Goal: Task Accomplishment & Management: Use online tool/utility

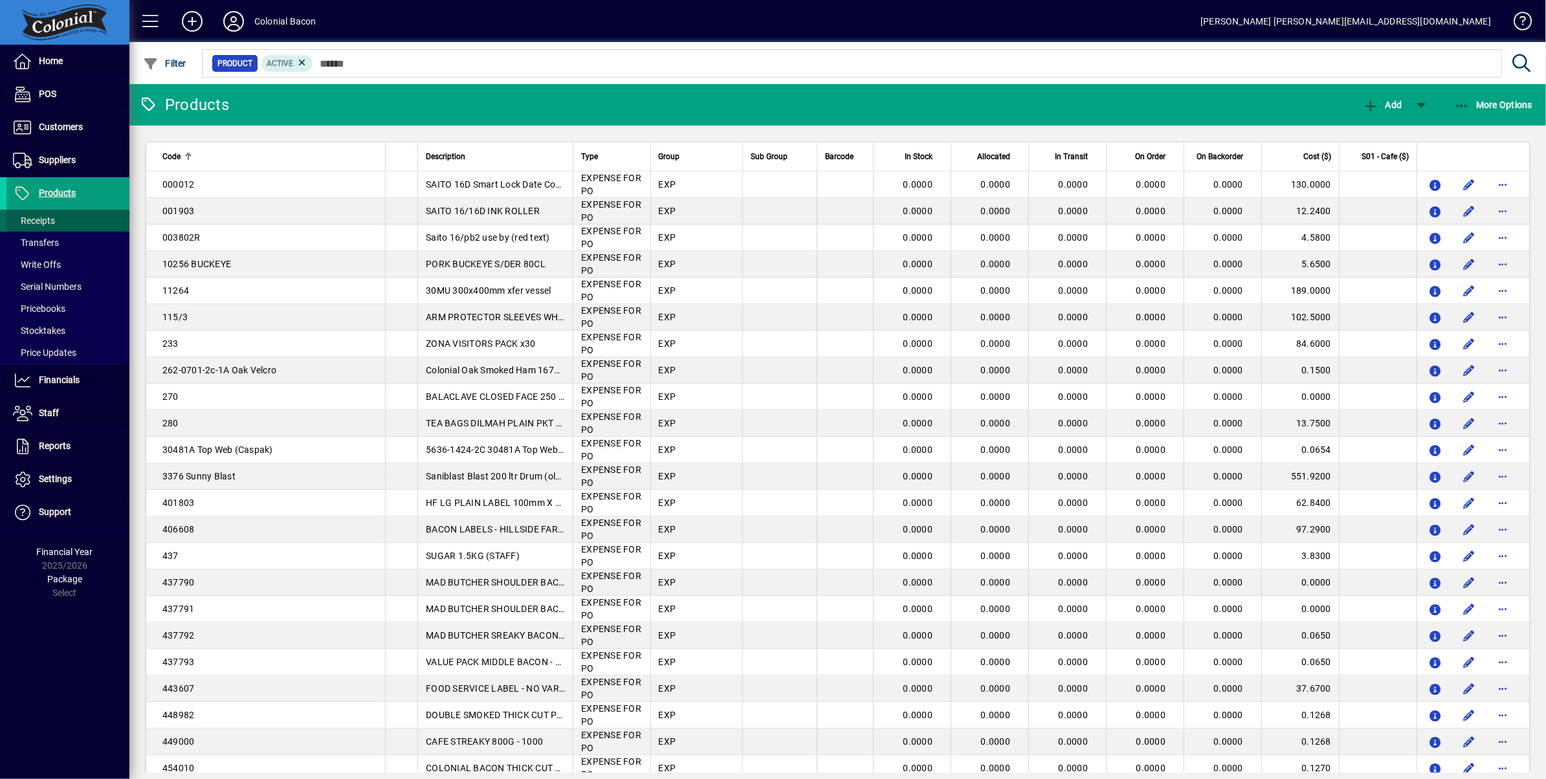
click at [36, 222] on span "Receipts" at bounding box center [34, 221] width 42 height 10
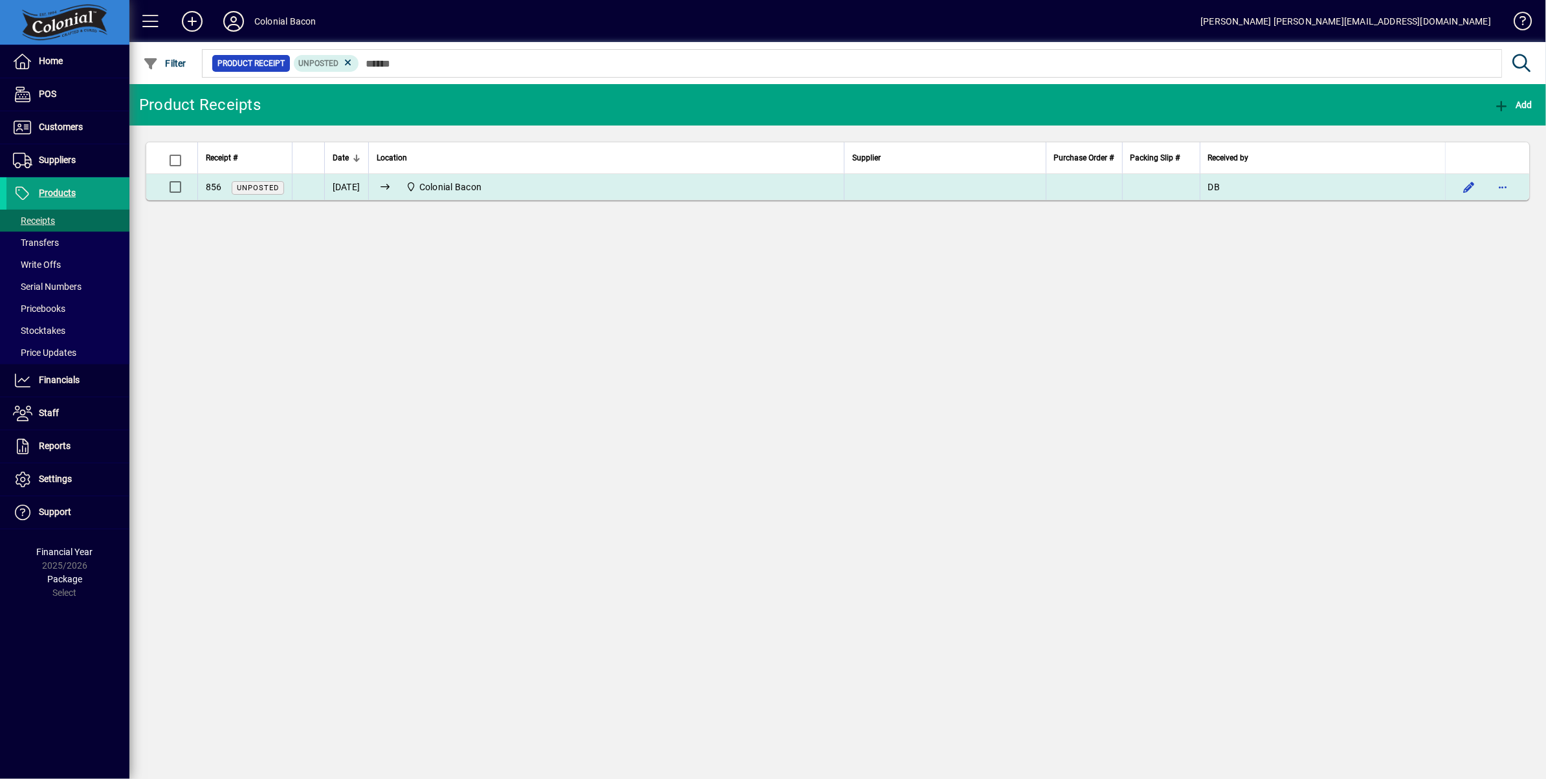
click at [722, 188] on div "Colonial Bacon" at bounding box center [607, 187] width 460 height 16
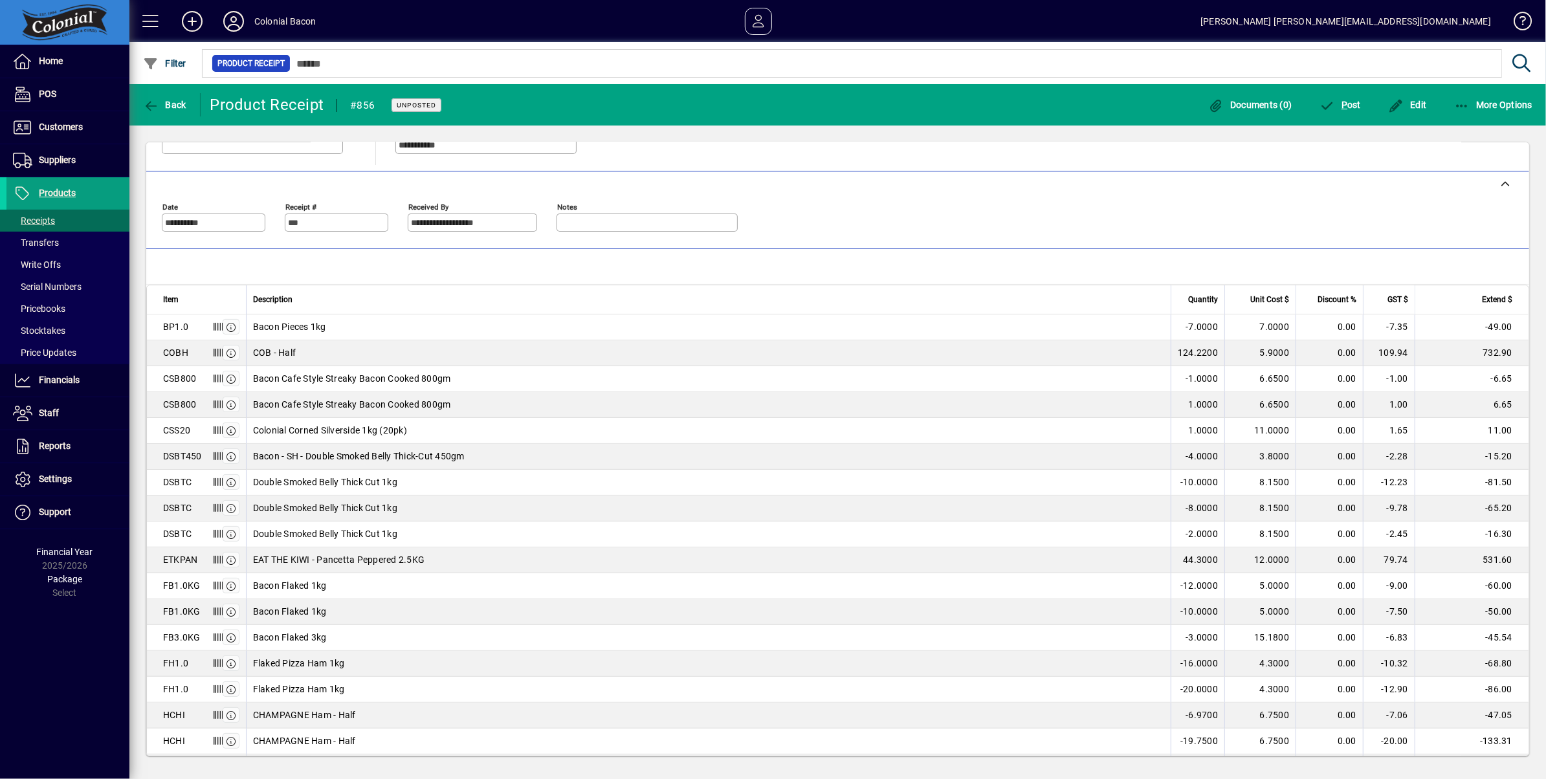
scroll to position [174, 0]
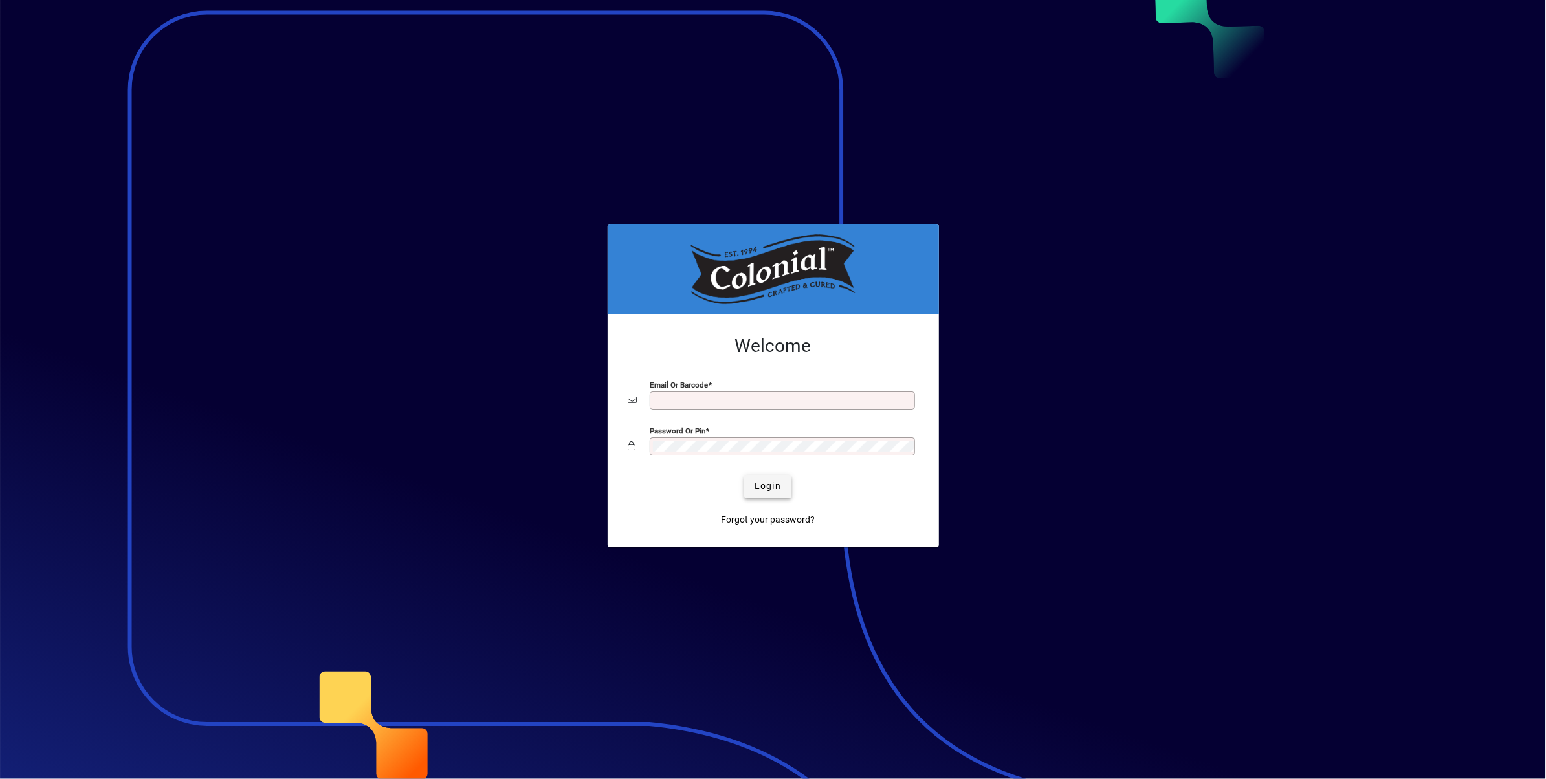
type input "**********"
click at [766, 490] on span "Login" at bounding box center [768, 487] width 27 height 14
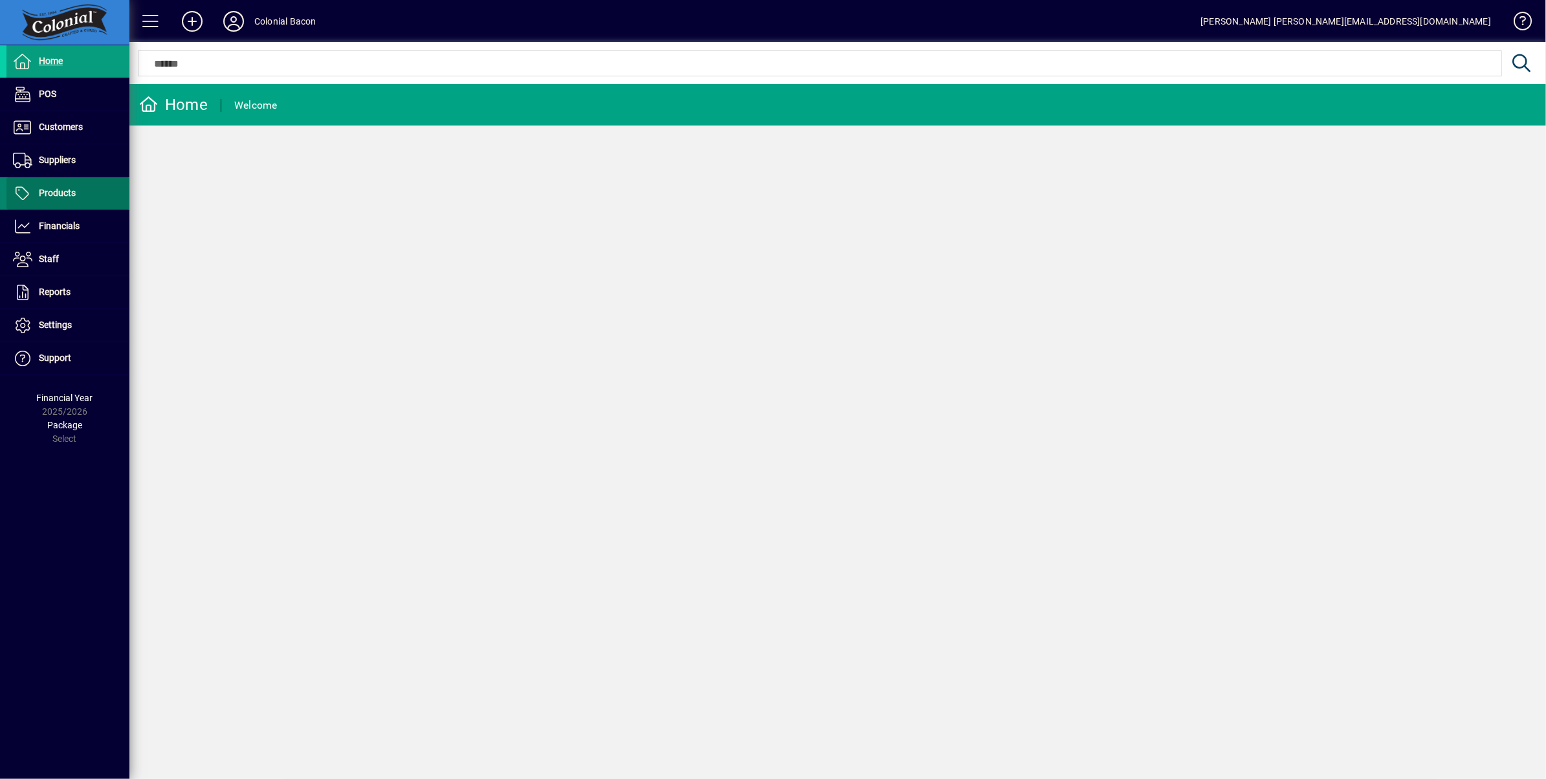
click at [64, 193] on span "Products" at bounding box center [57, 193] width 37 height 10
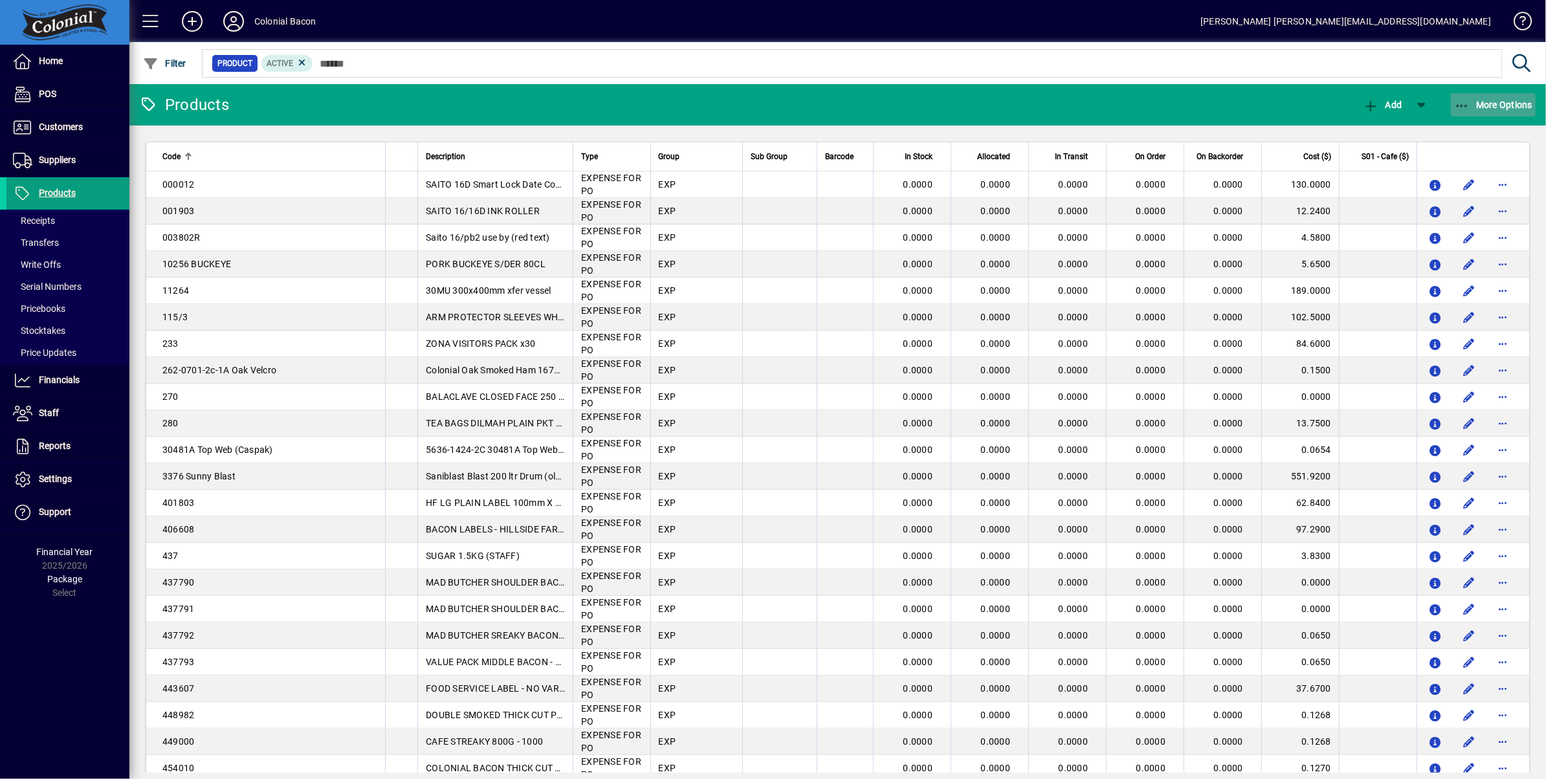
click at [1495, 104] on span "More Options" at bounding box center [1493, 105] width 79 height 10
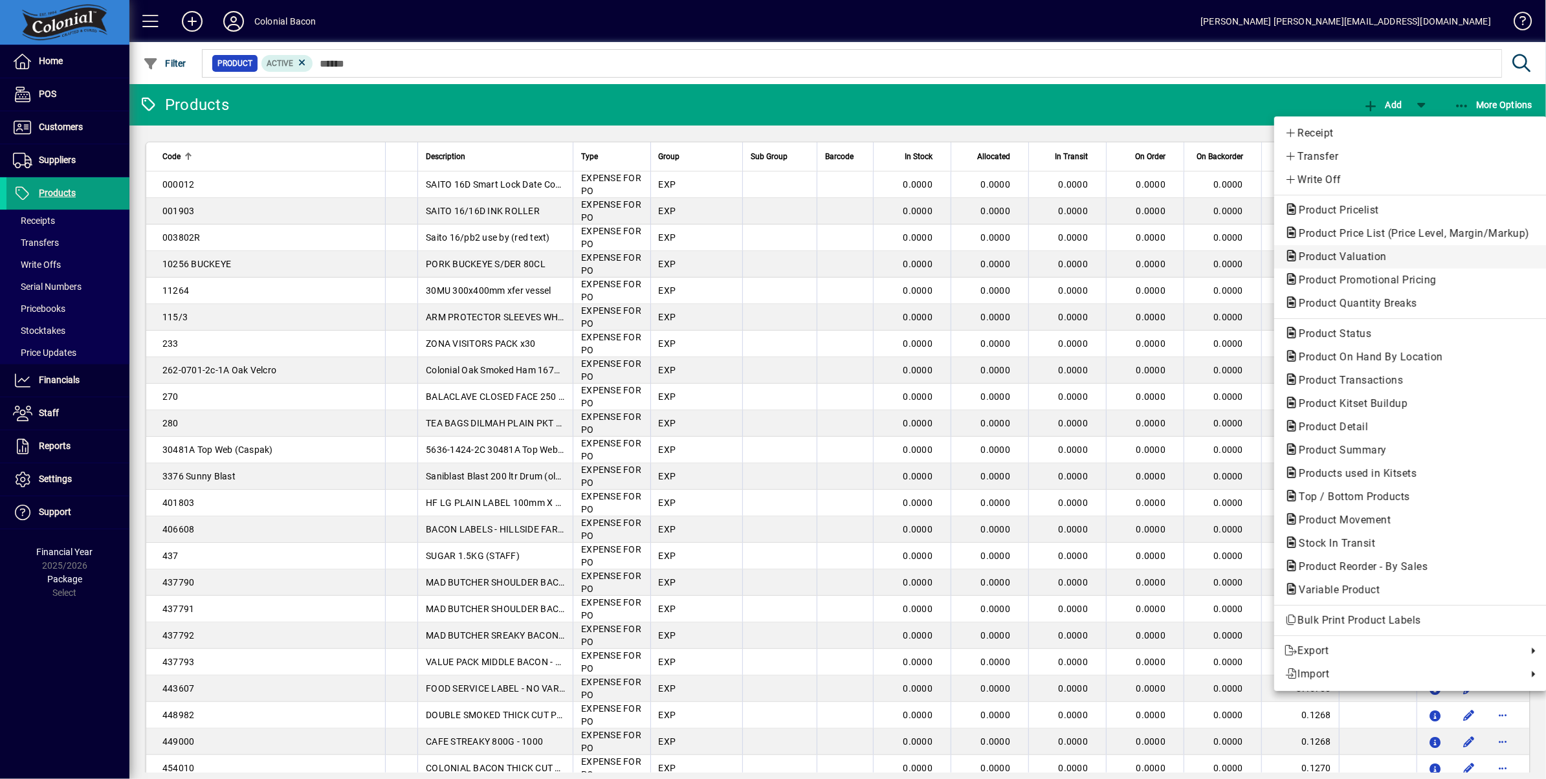
click at [1366, 260] on span "Product Valuation" at bounding box center [1339, 256] width 109 height 12
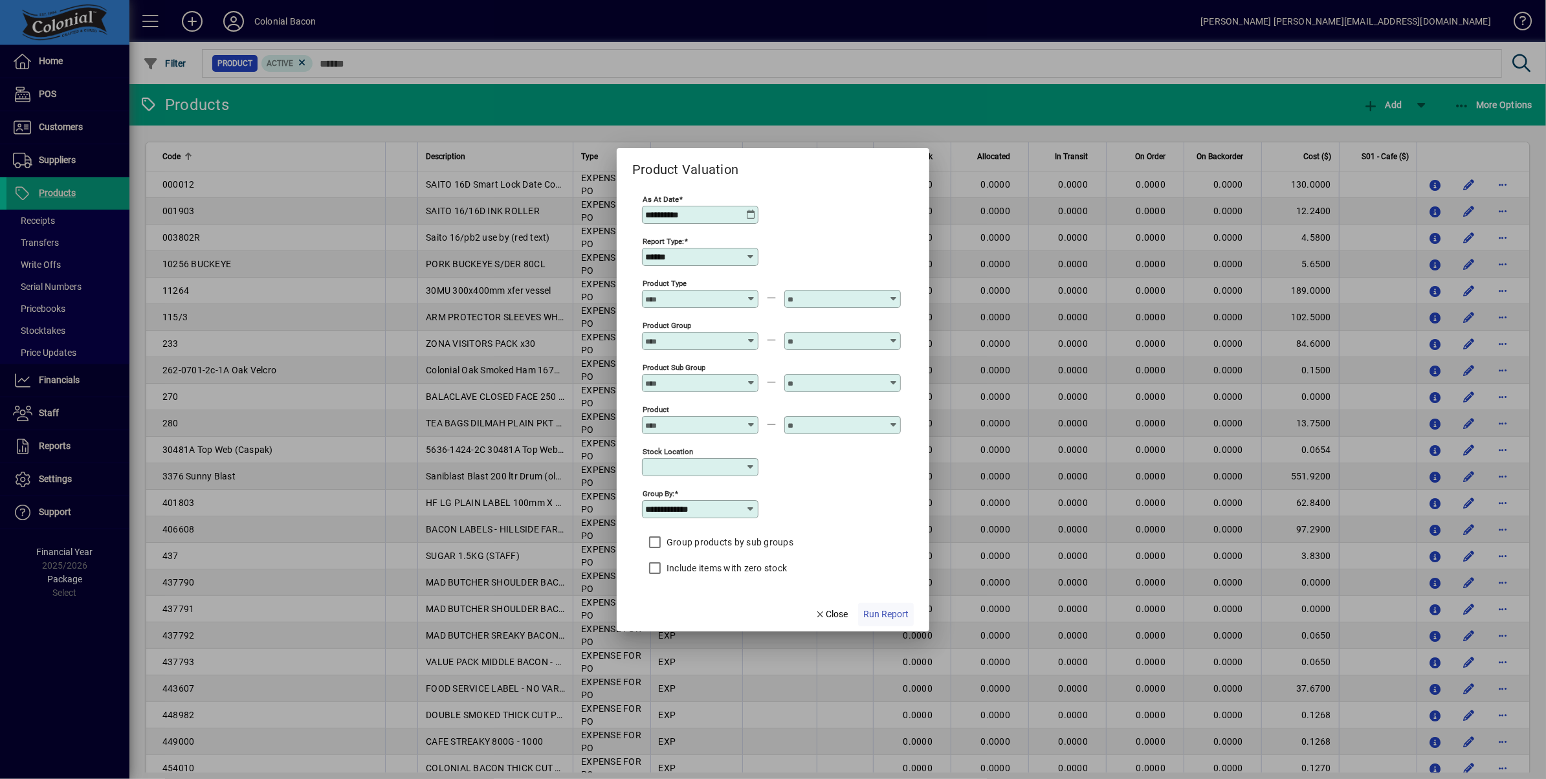
click at [881, 621] on span "Run Report" at bounding box center [885, 615] width 45 height 14
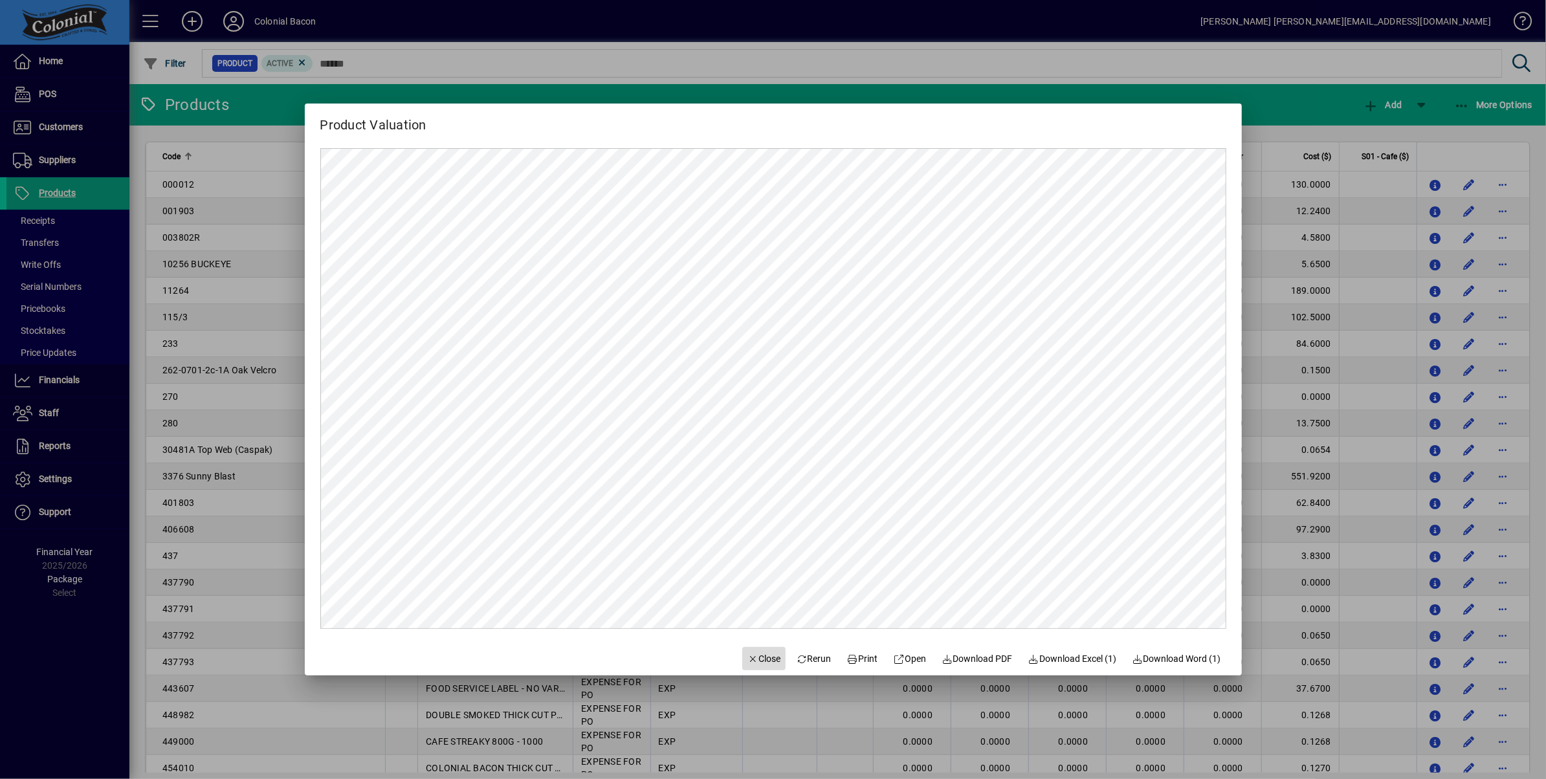
click at [748, 658] on span "Close" at bounding box center [765, 659] width 34 height 14
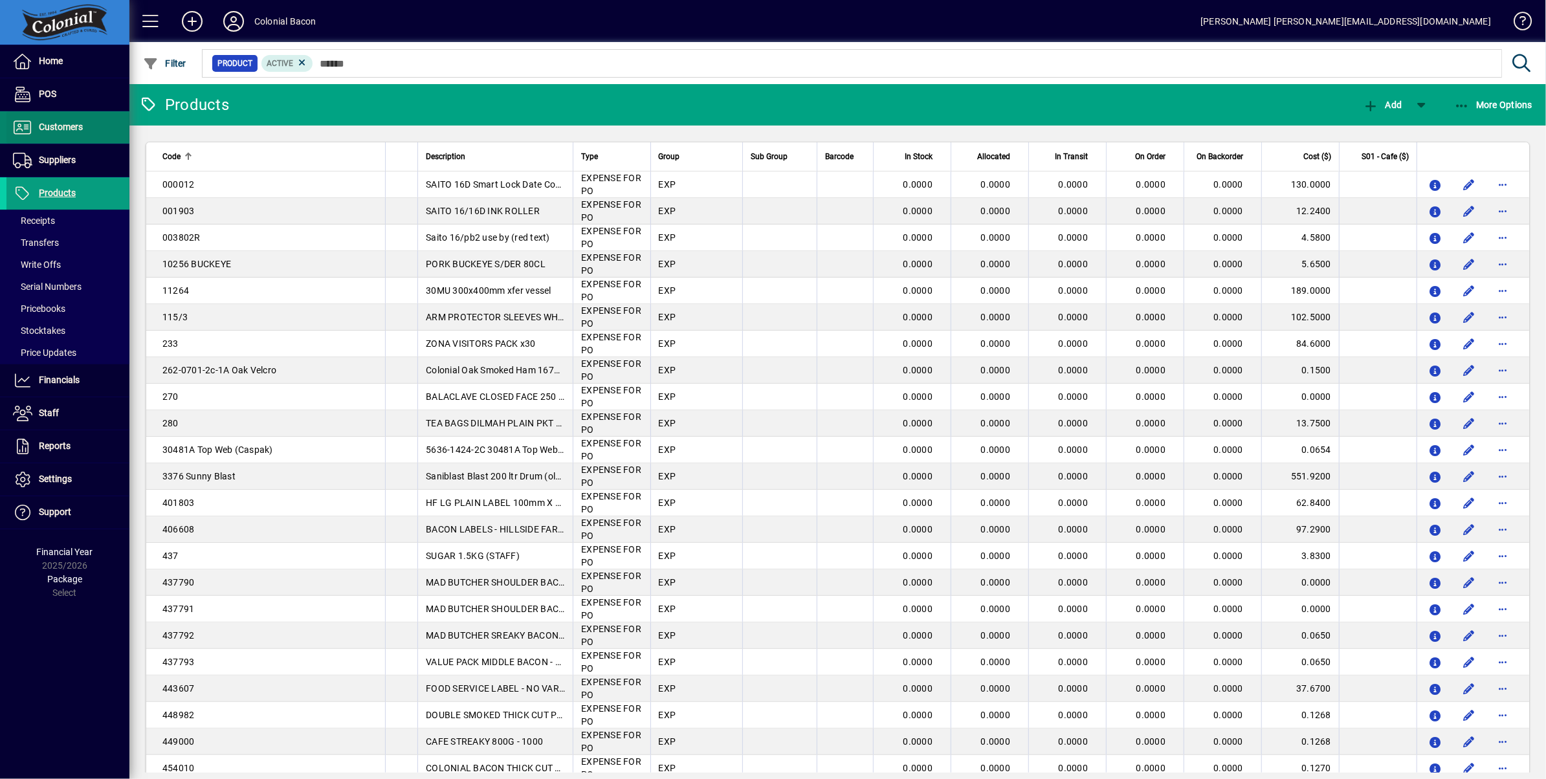
click at [66, 123] on span "Customers" at bounding box center [61, 127] width 44 height 10
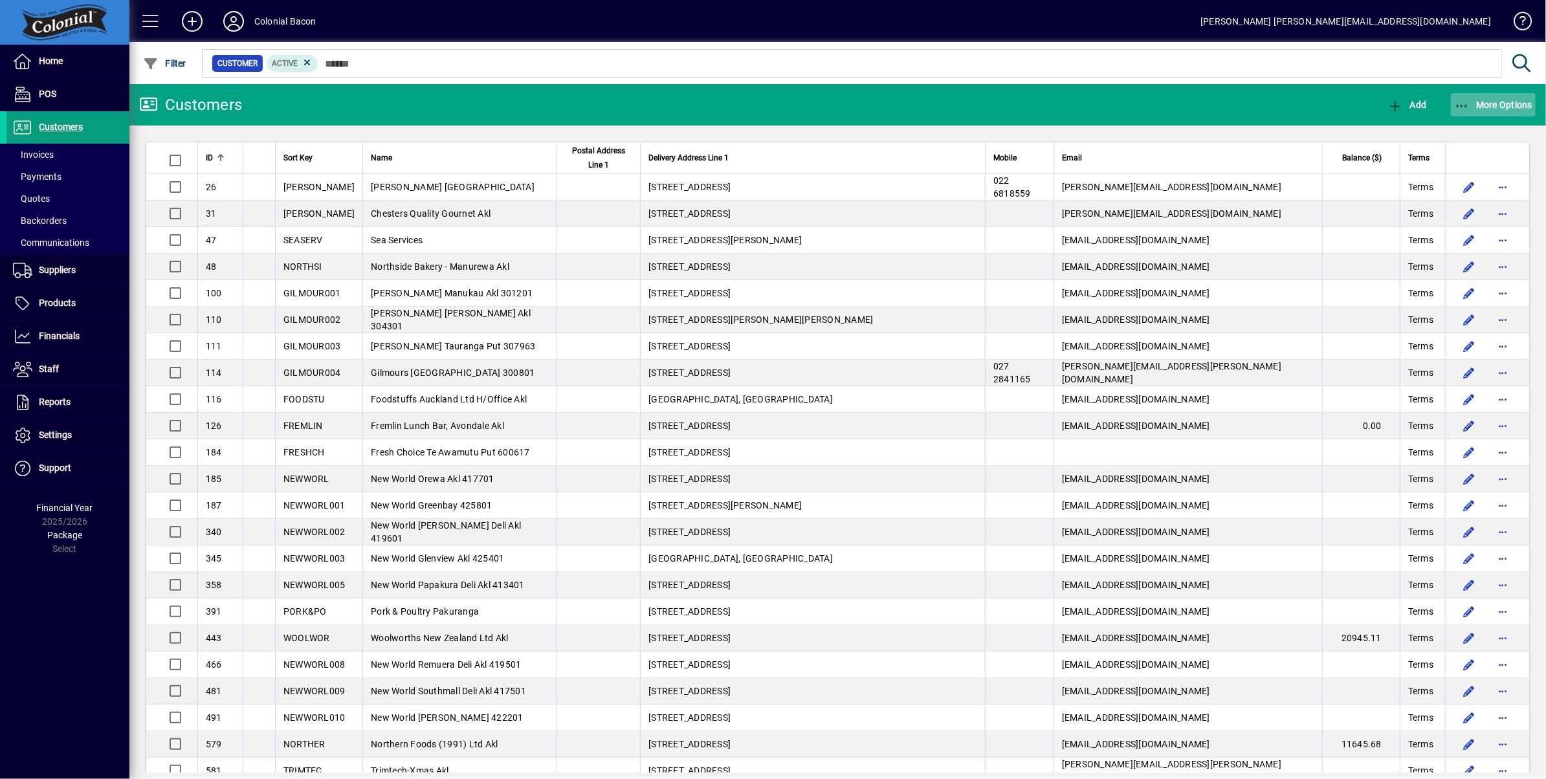
click at [1515, 100] on span "More Options" at bounding box center [1493, 105] width 79 height 10
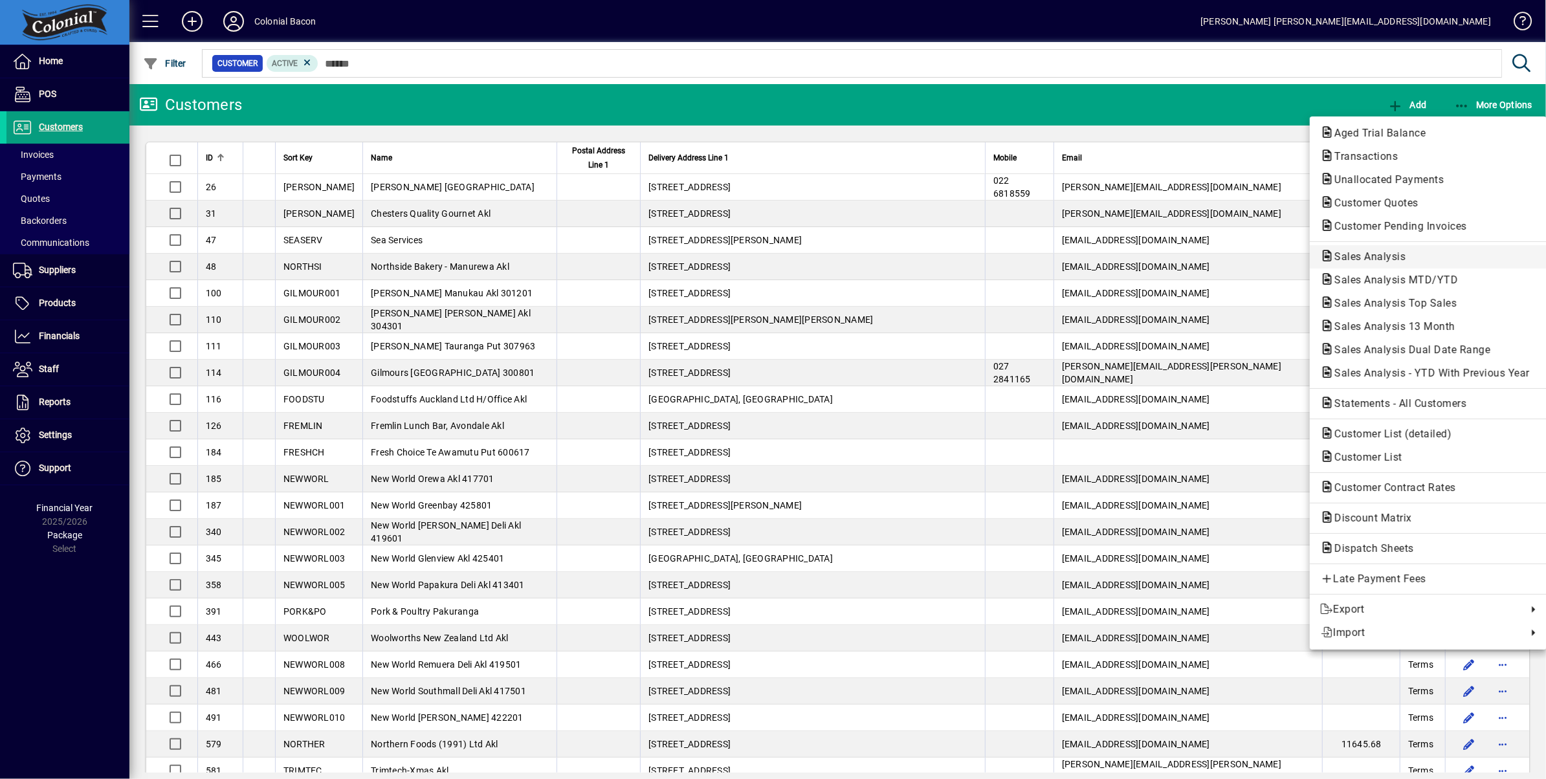
click at [1390, 258] on span "Sales Analysis" at bounding box center [1366, 256] width 92 height 12
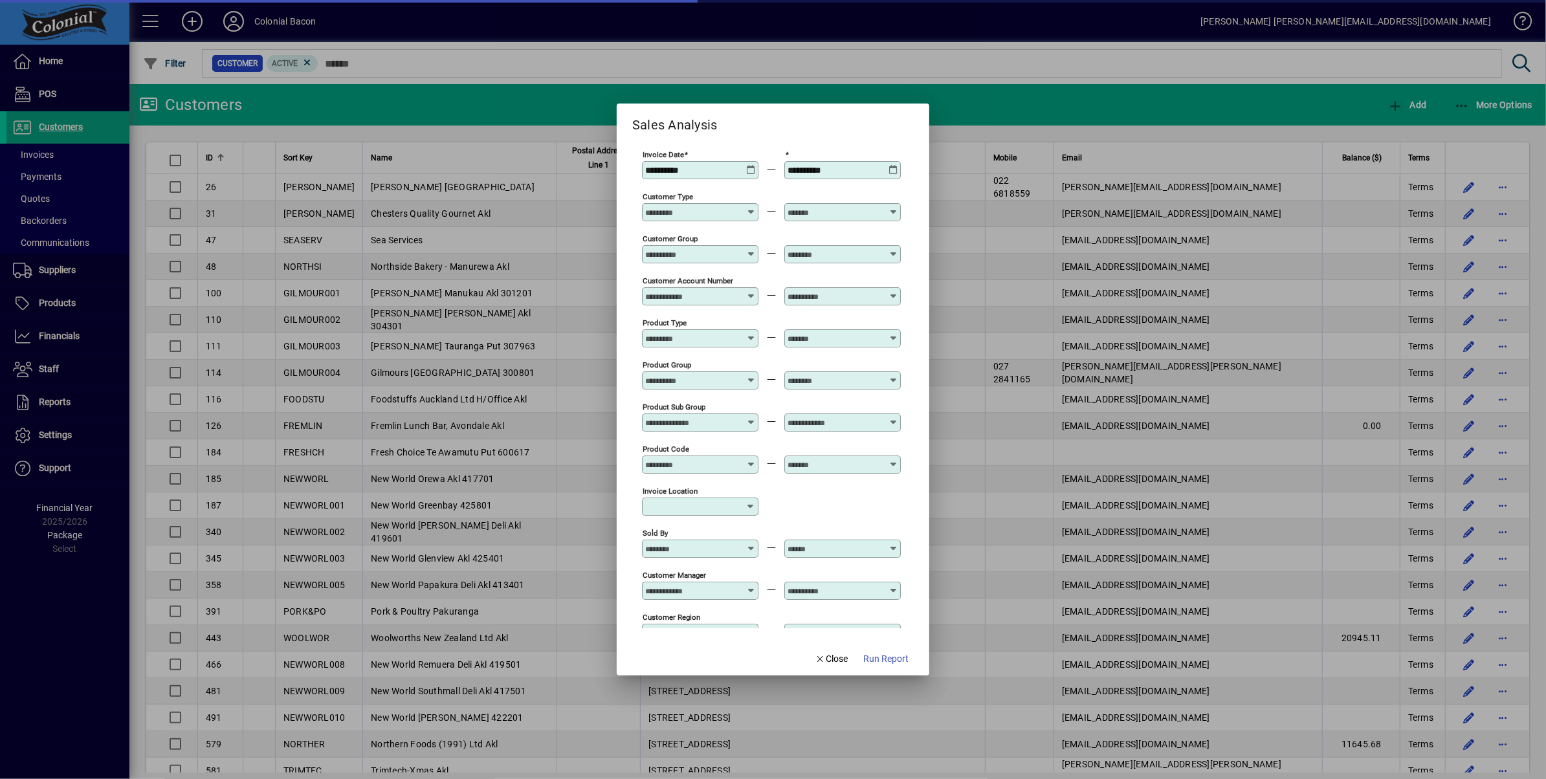
type input "**********"
click at [884, 662] on span "Run Report" at bounding box center [885, 659] width 45 height 14
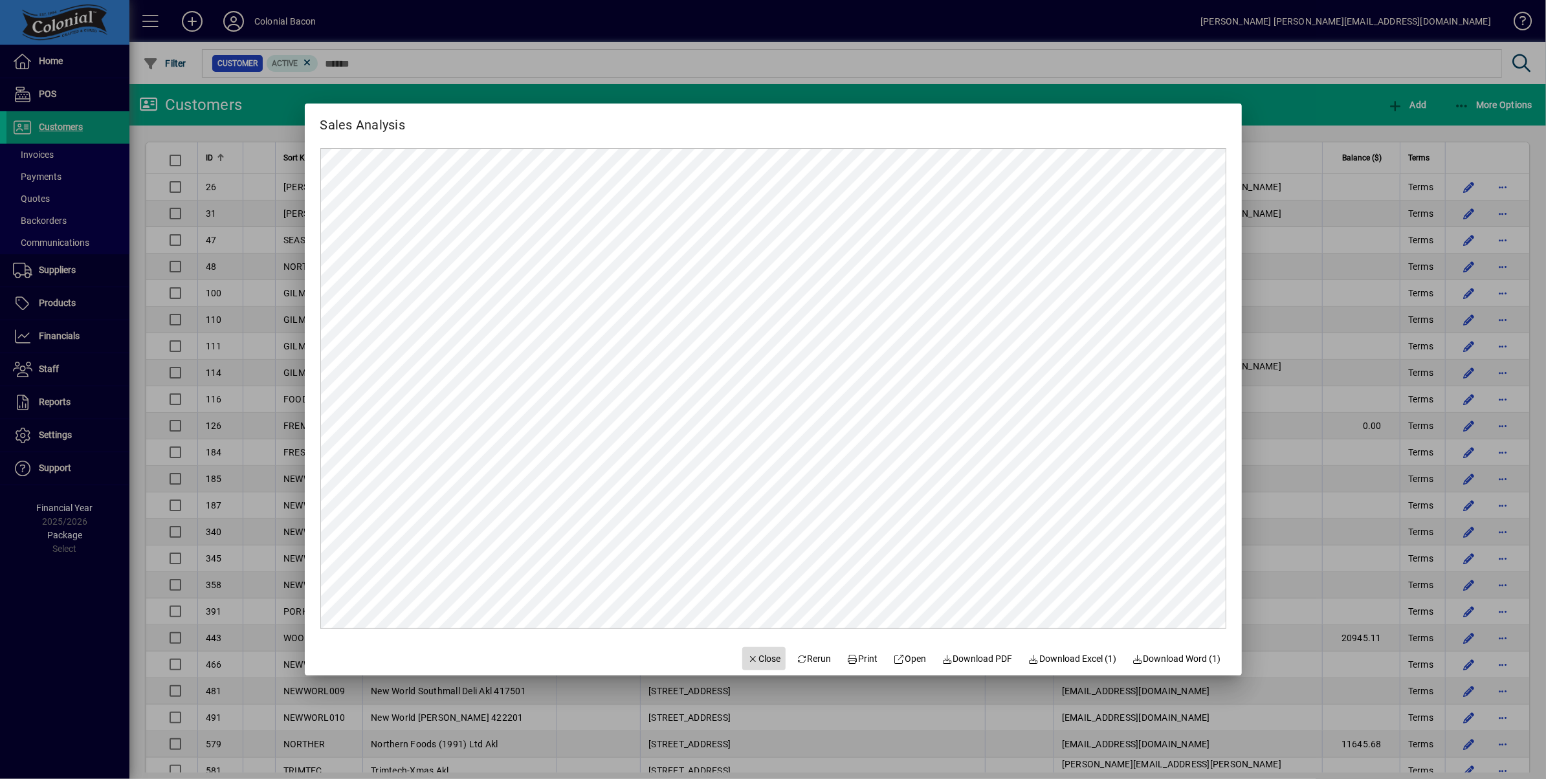
click at [761, 652] on button "Close" at bounding box center [764, 658] width 44 height 23
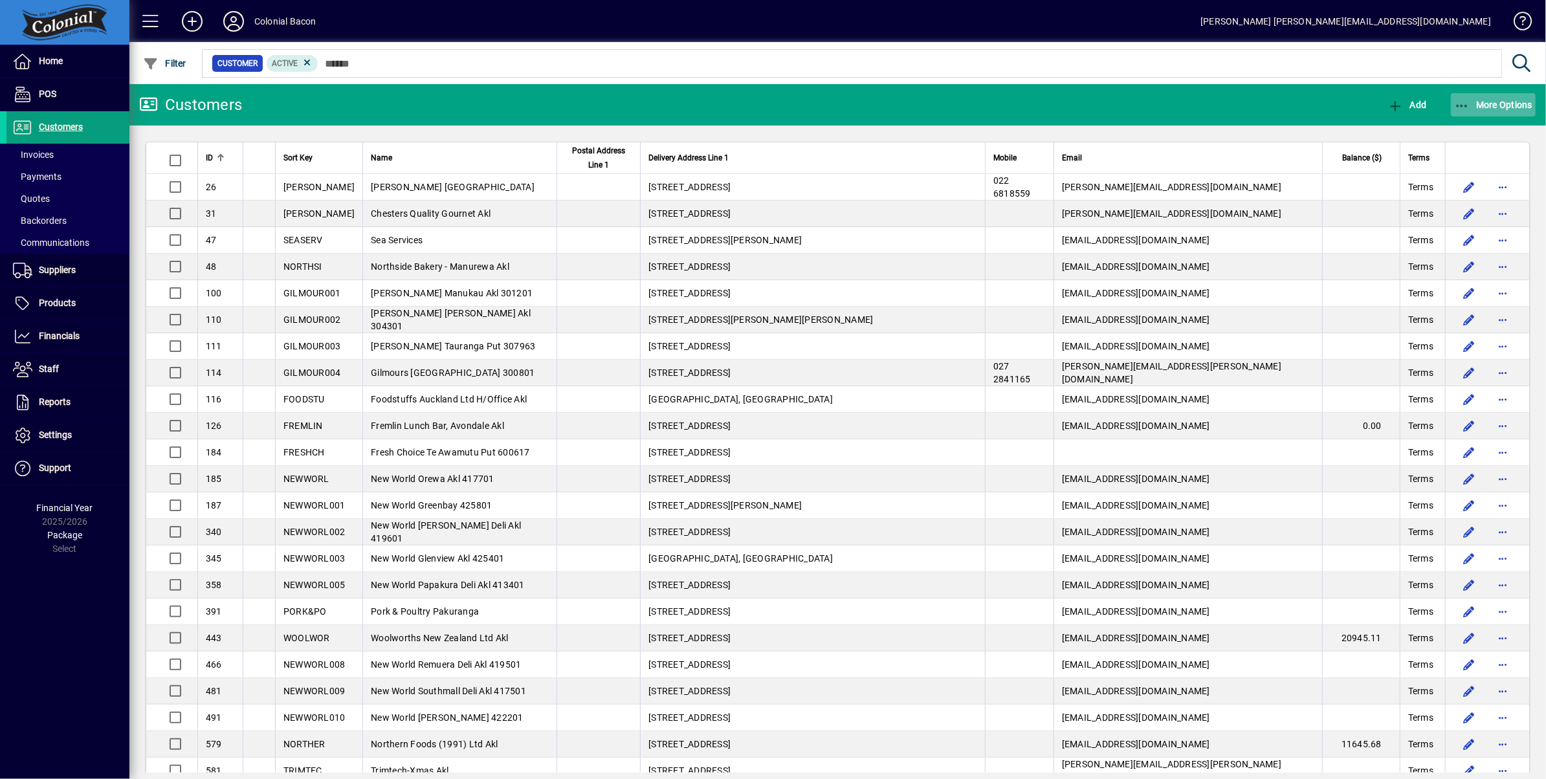
click at [1499, 109] on span "More Options" at bounding box center [1493, 105] width 79 height 10
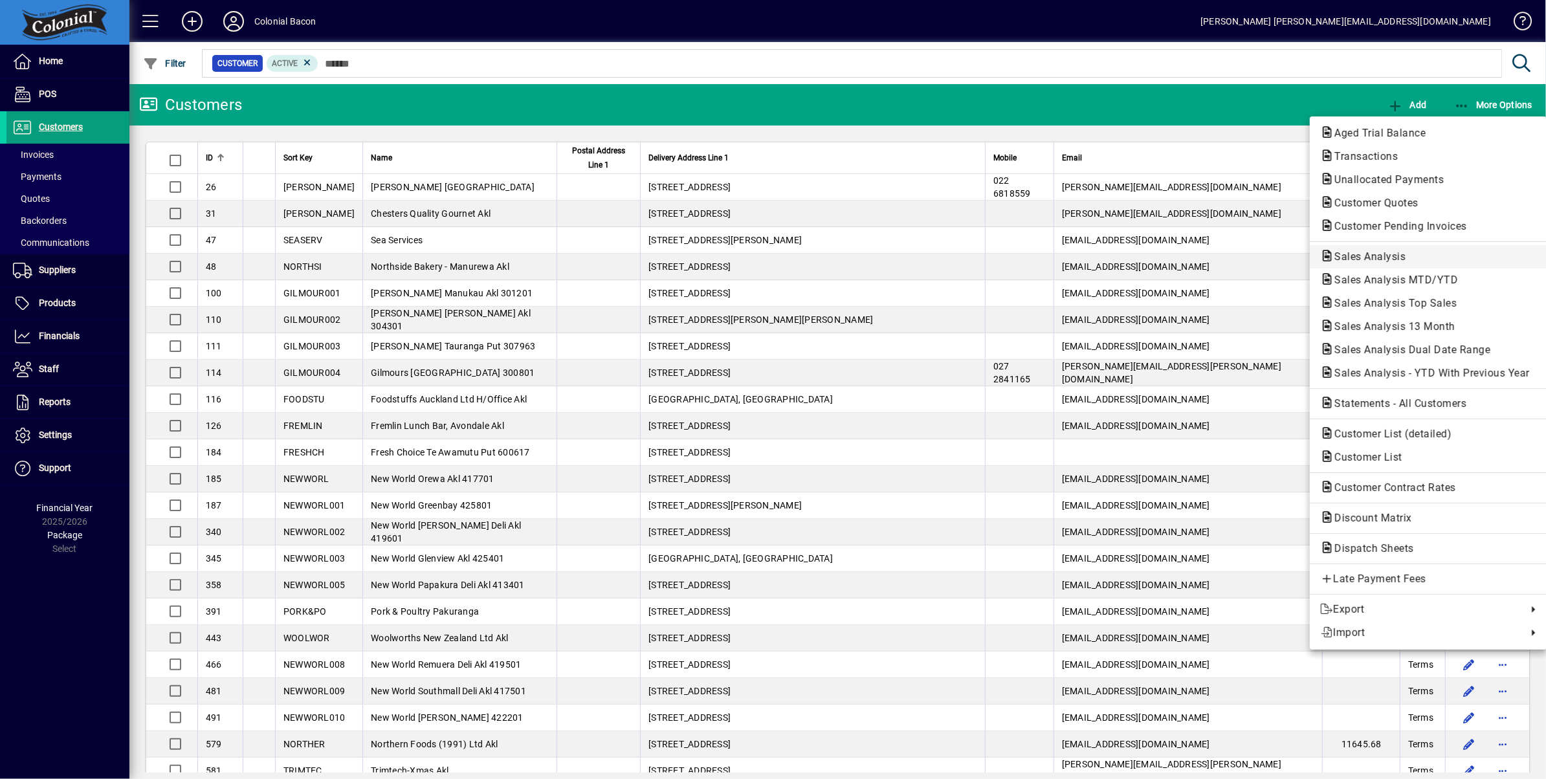
click at [1408, 252] on span "Sales Analysis" at bounding box center [1366, 256] width 92 height 12
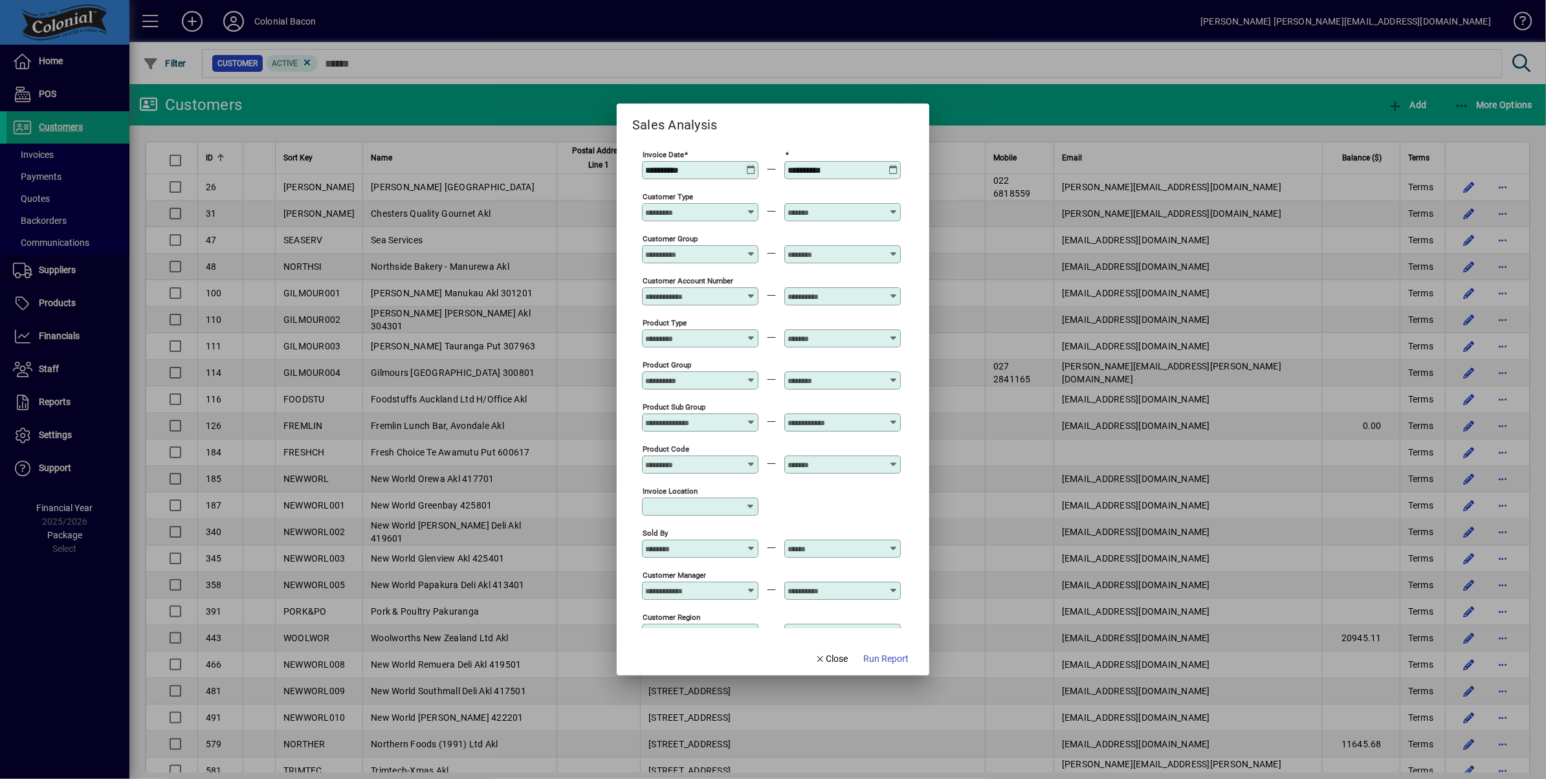
click at [891, 165] on icon at bounding box center [894, 165] width 10 height 0
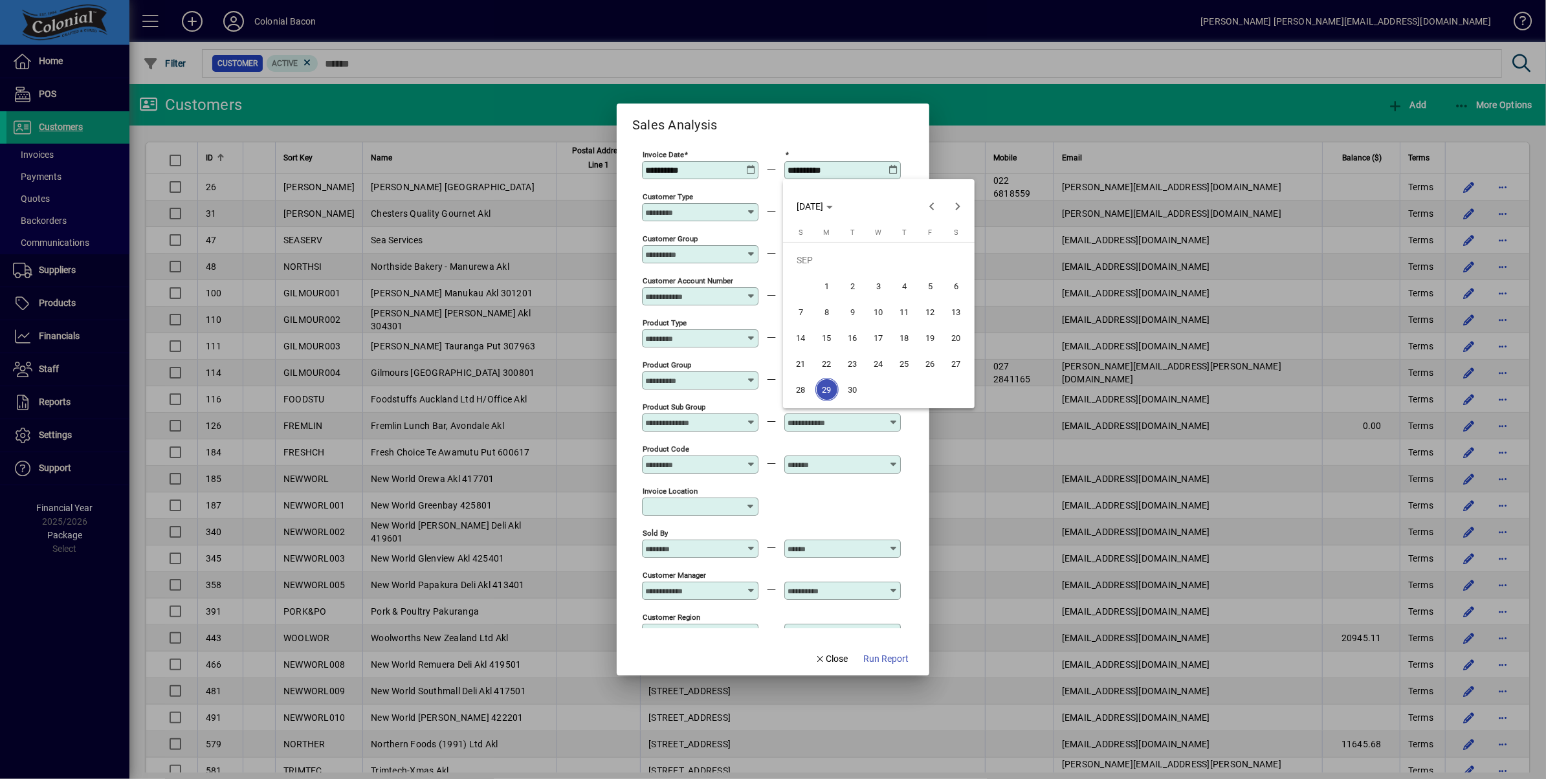
click at [856, 390] on span "30" at bounding box center [852, 389] width 23 height 23
type input "**********"
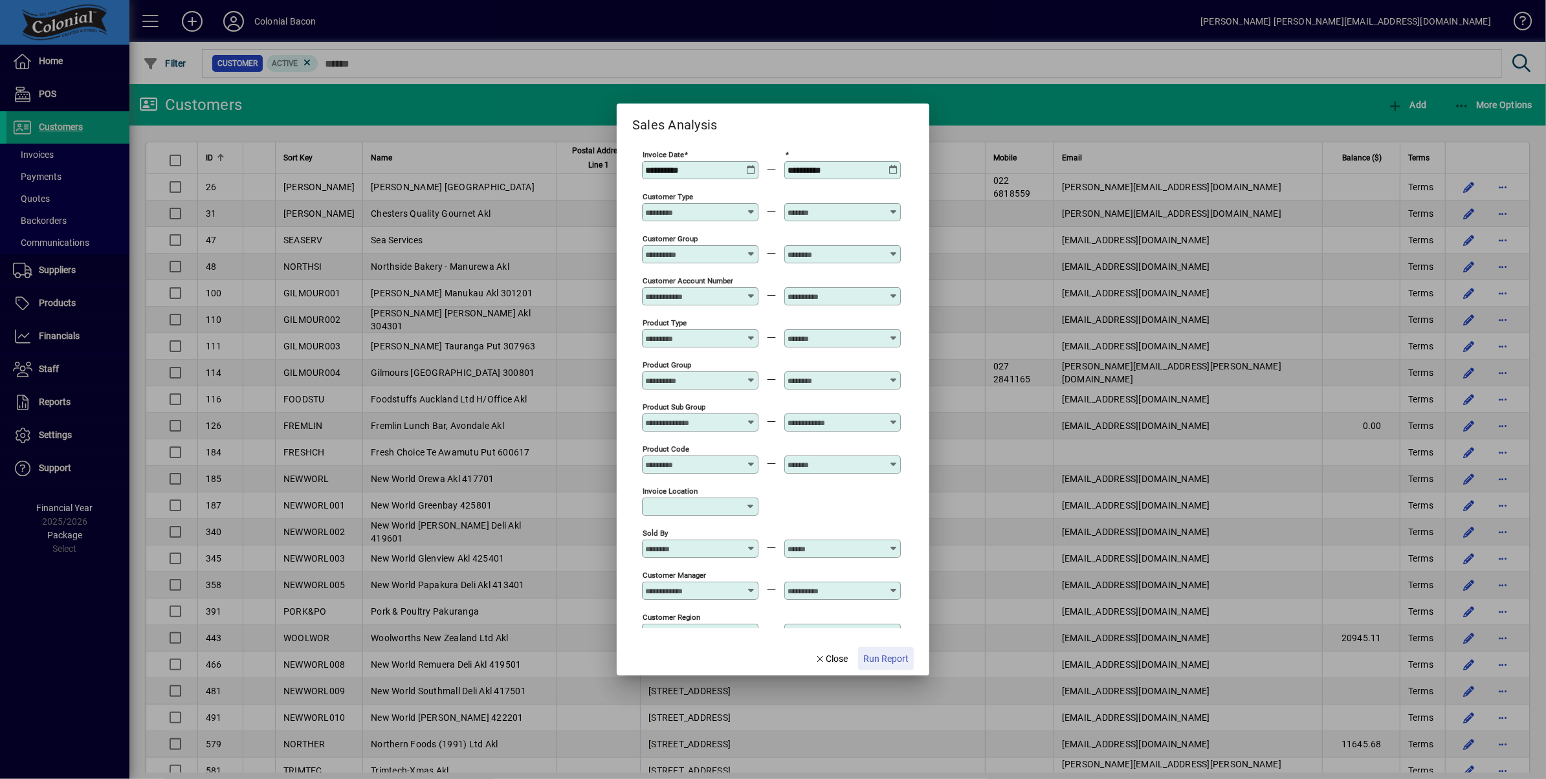
drag, startPoint x: 887, startPoint y: 659, endPoint x: 905, endPoint y: 648, distance: 20.7
click at [887, 659] on span "Run Report" at bounding box center [885, 659] width 45 height 14
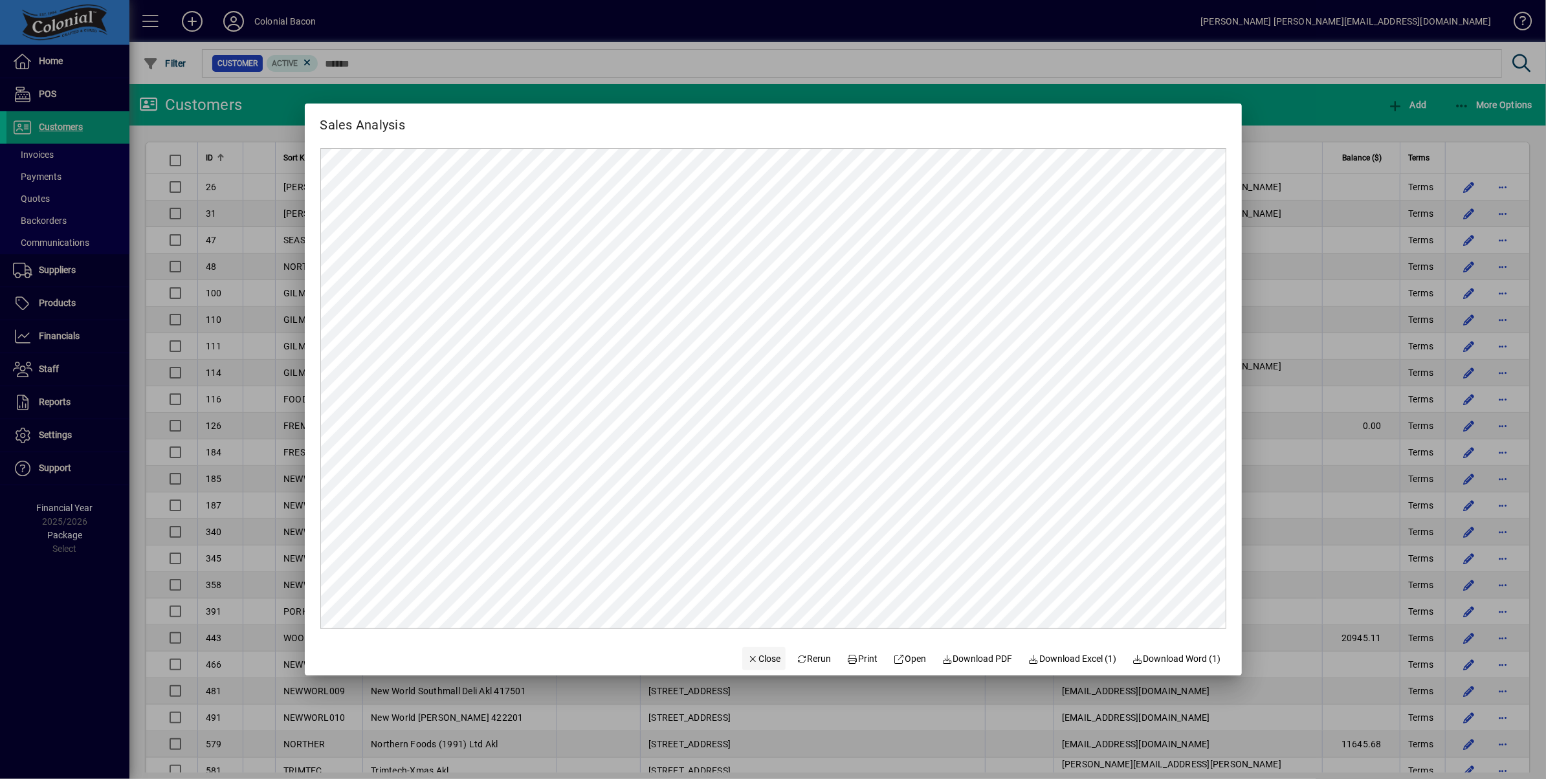
drag, startPoint x: 750, startPoint y: 661, endPoint x: 770, endPoint y: 655, distance: 20.3
click at [755, 660] on span "Close" at bounding box center [765, 659] width 34 height 14
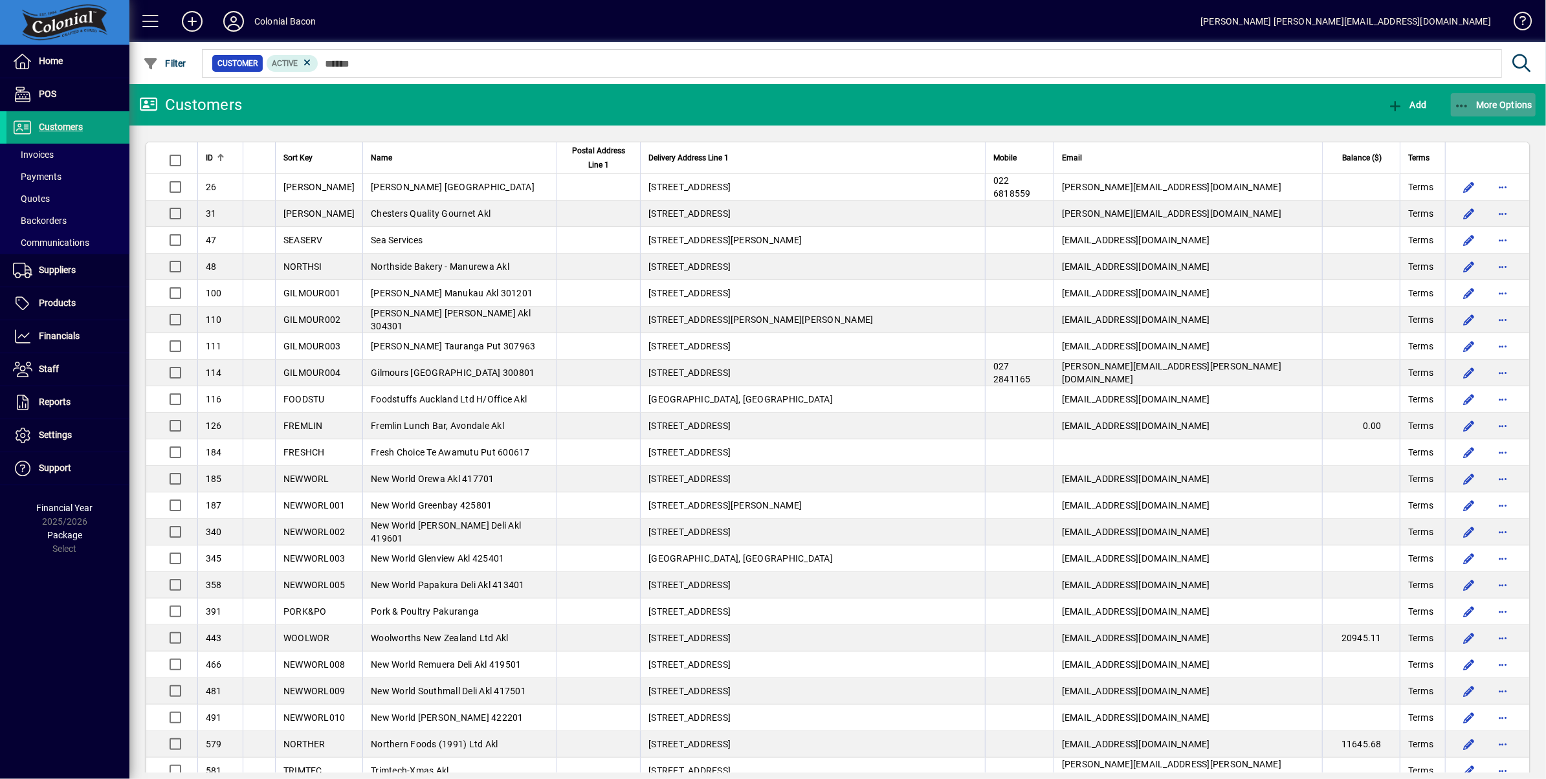
click at [1513, 104] on span "More Options" at bounding box center [1493, 105] width 79 height 10
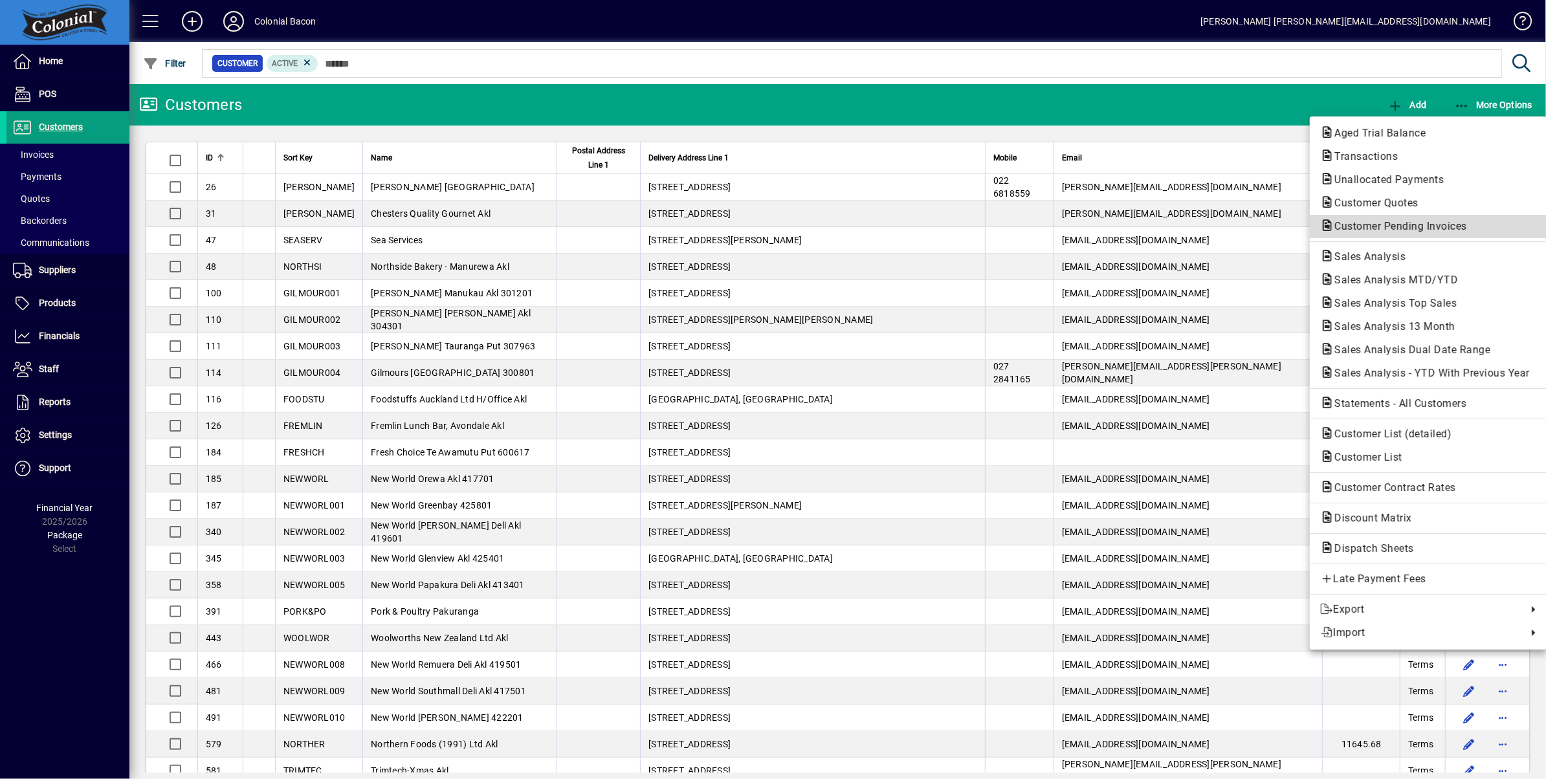
click at [1423, 227] on span "Customer Pending Invoices" at bounding box center [1396, 226] width 153 height 12
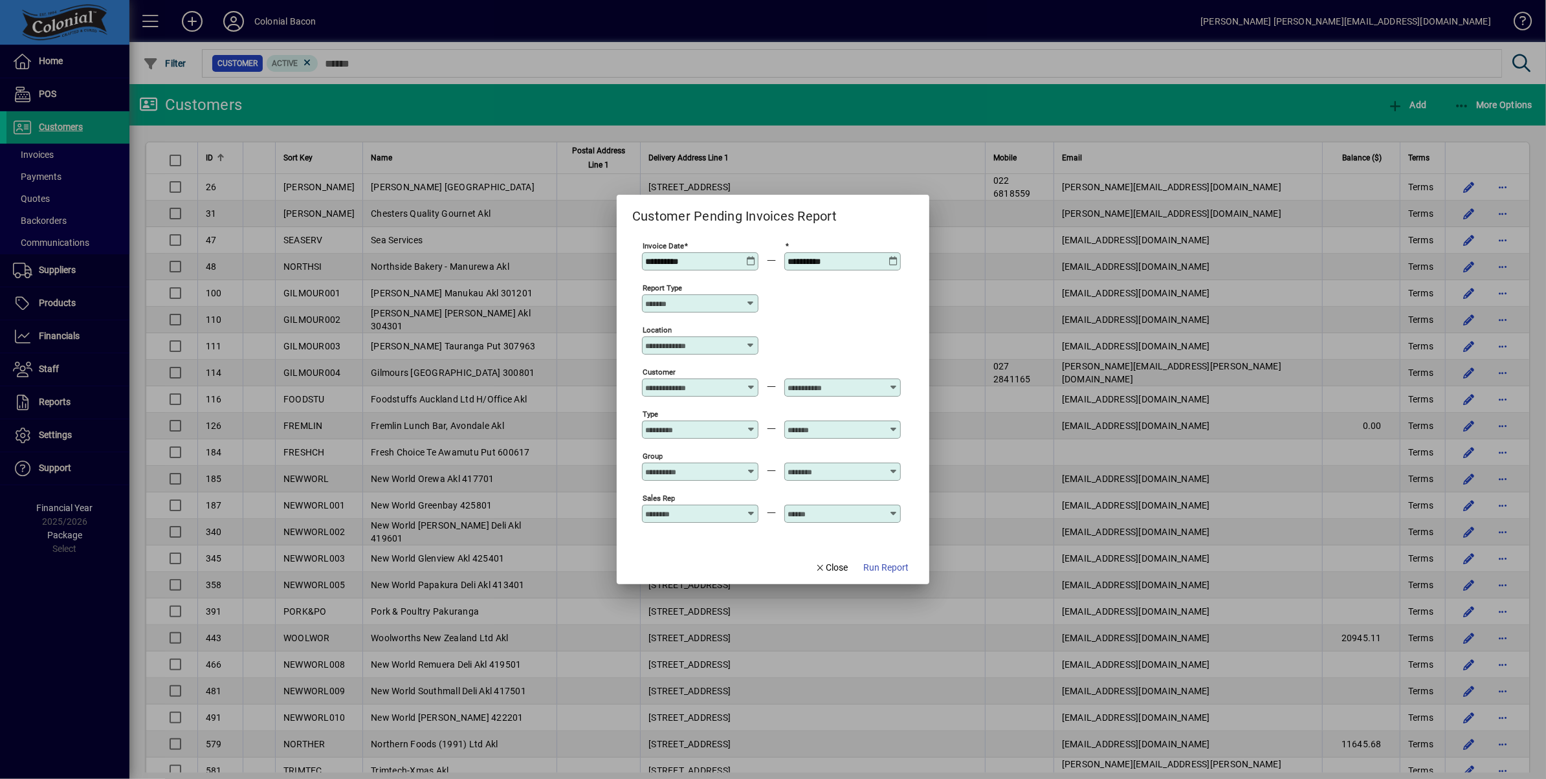
click at [895, 256] on icon at bounding box center [894, 256] width 10 height 0
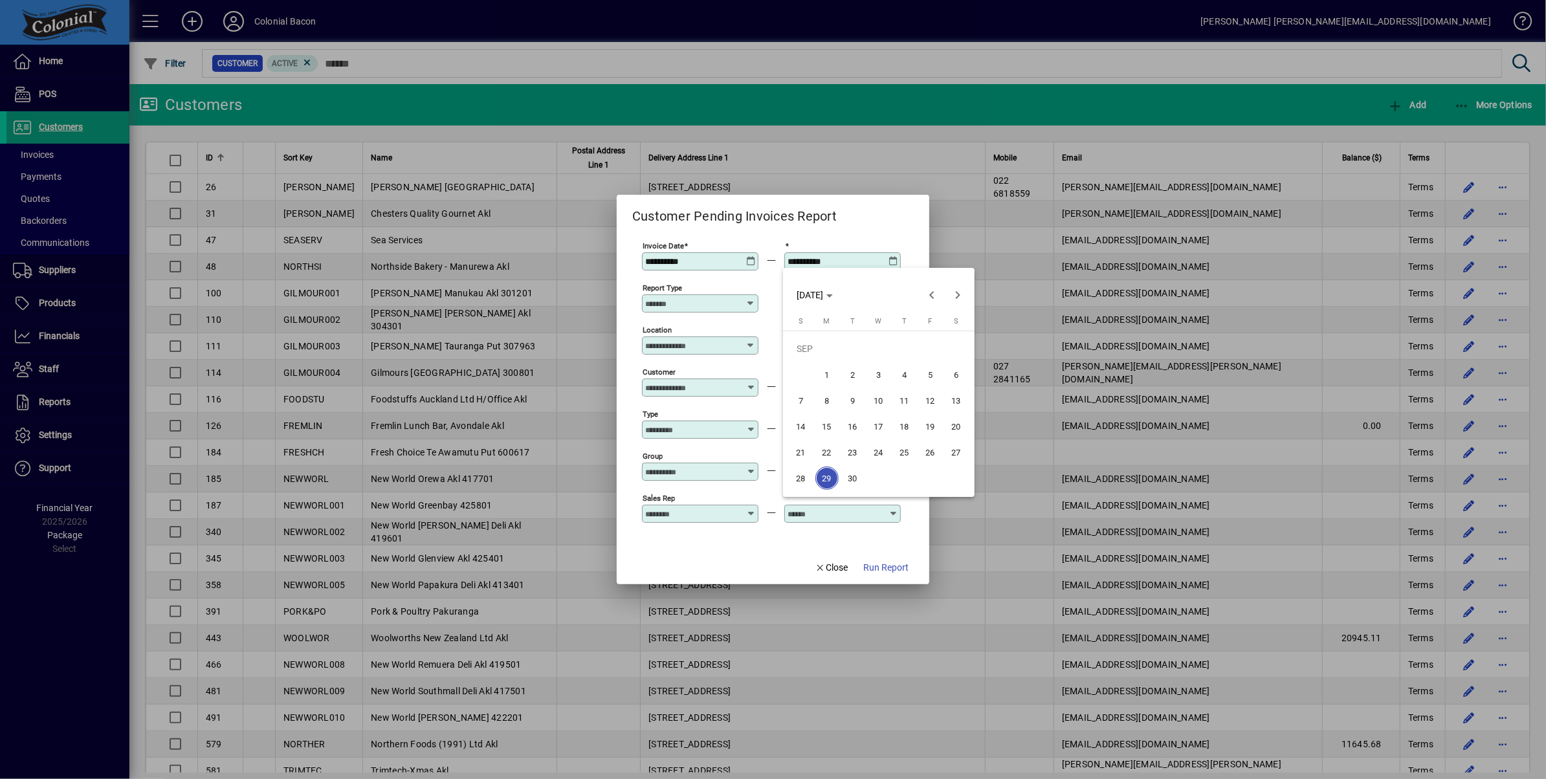
click at [858, 474] on span "30" at bounding box center [852, 478] width 23 height 23
type input "**********"
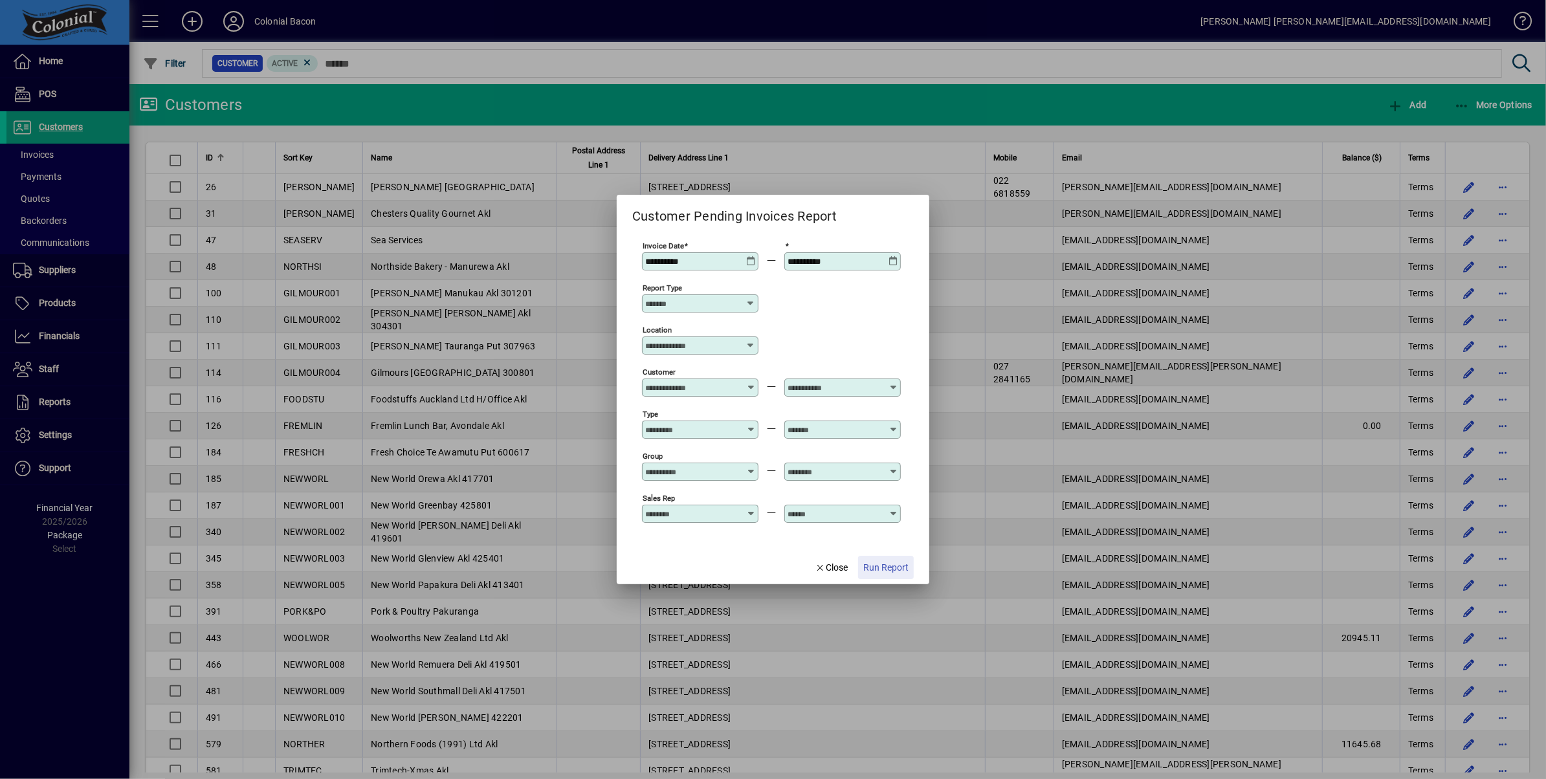
click at [898, 571] on span "Run Report" at bounding box center [885, 568] width 45 height 14
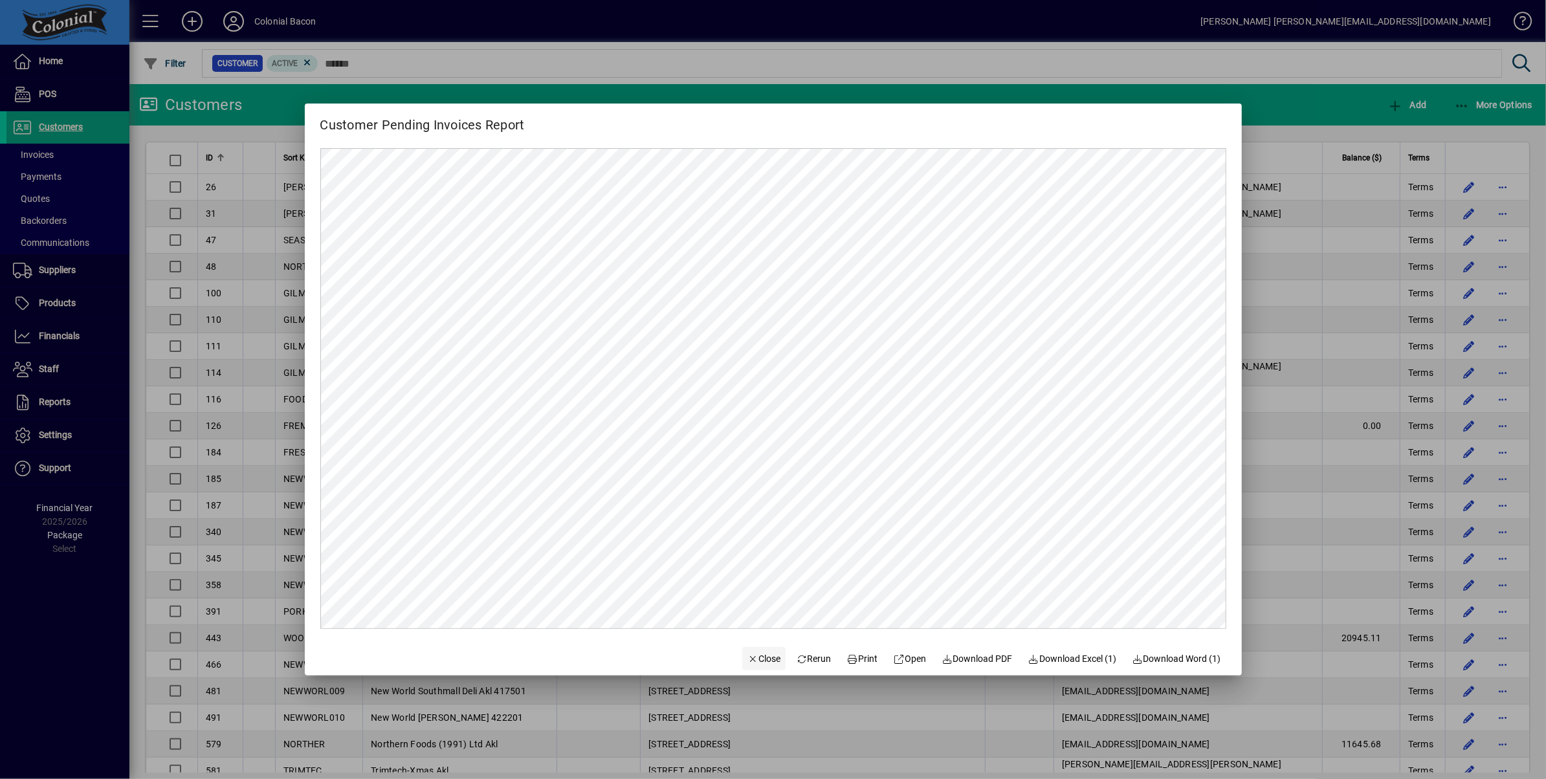
click at [760, 659] on span "Close" at bounding box center [765, 659] width 34 height 14
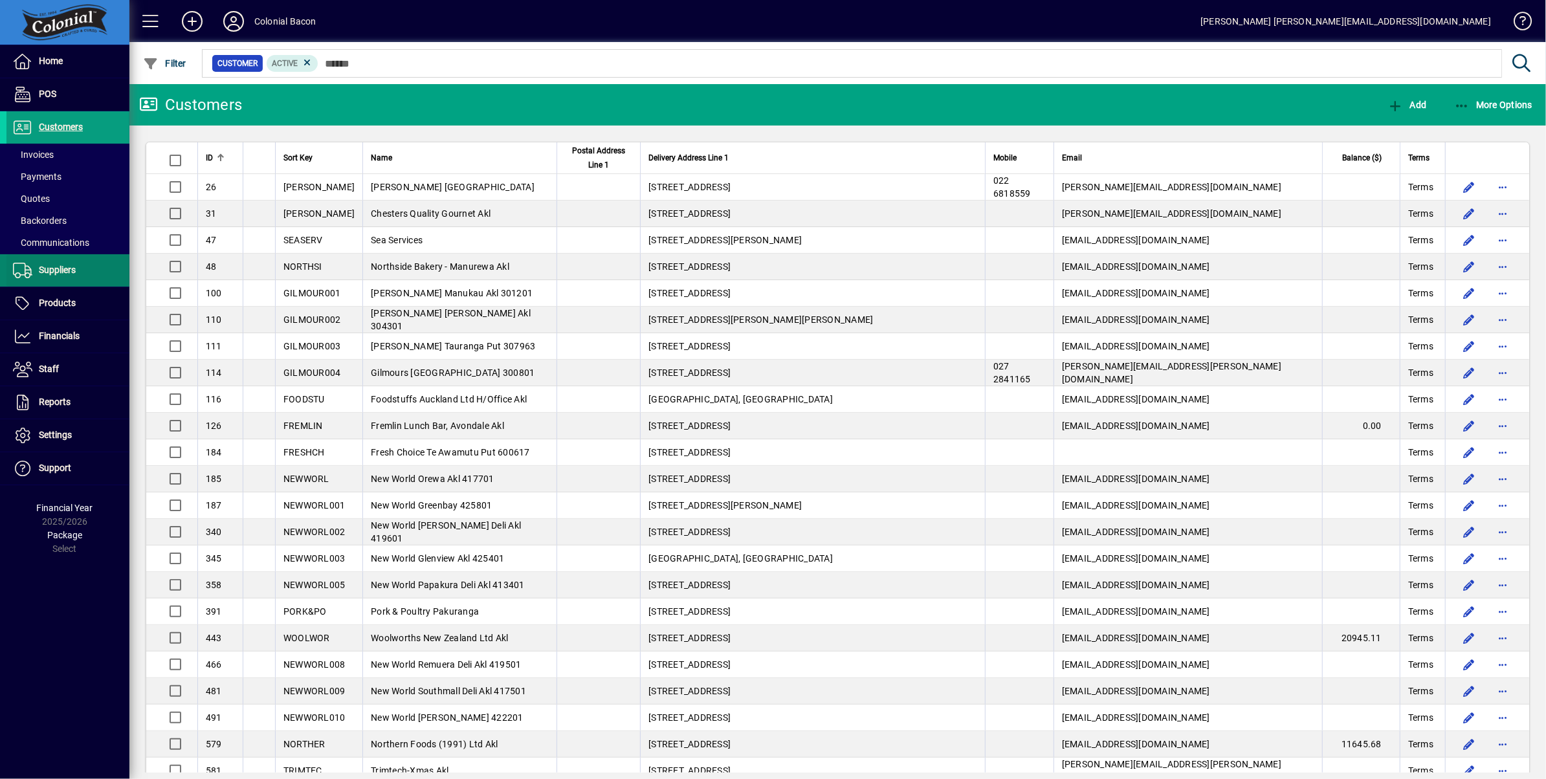
click at [67, 271] on span "Suppliers" at bounding box center [57, 270] width 37 height 10
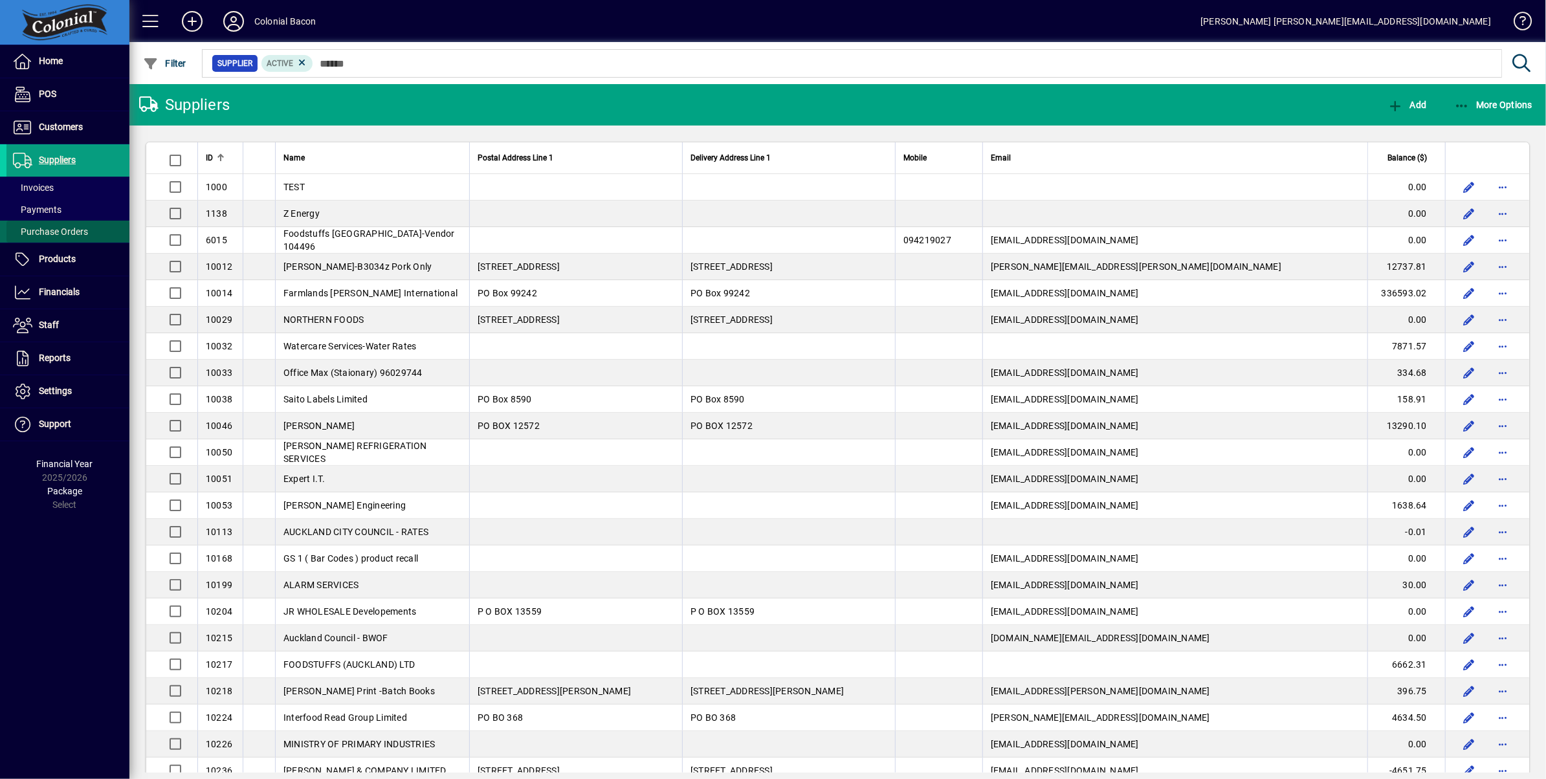
click at [58, 228] on span "Purchase Orders" at bounding box center [50, 232] width 75 height 10
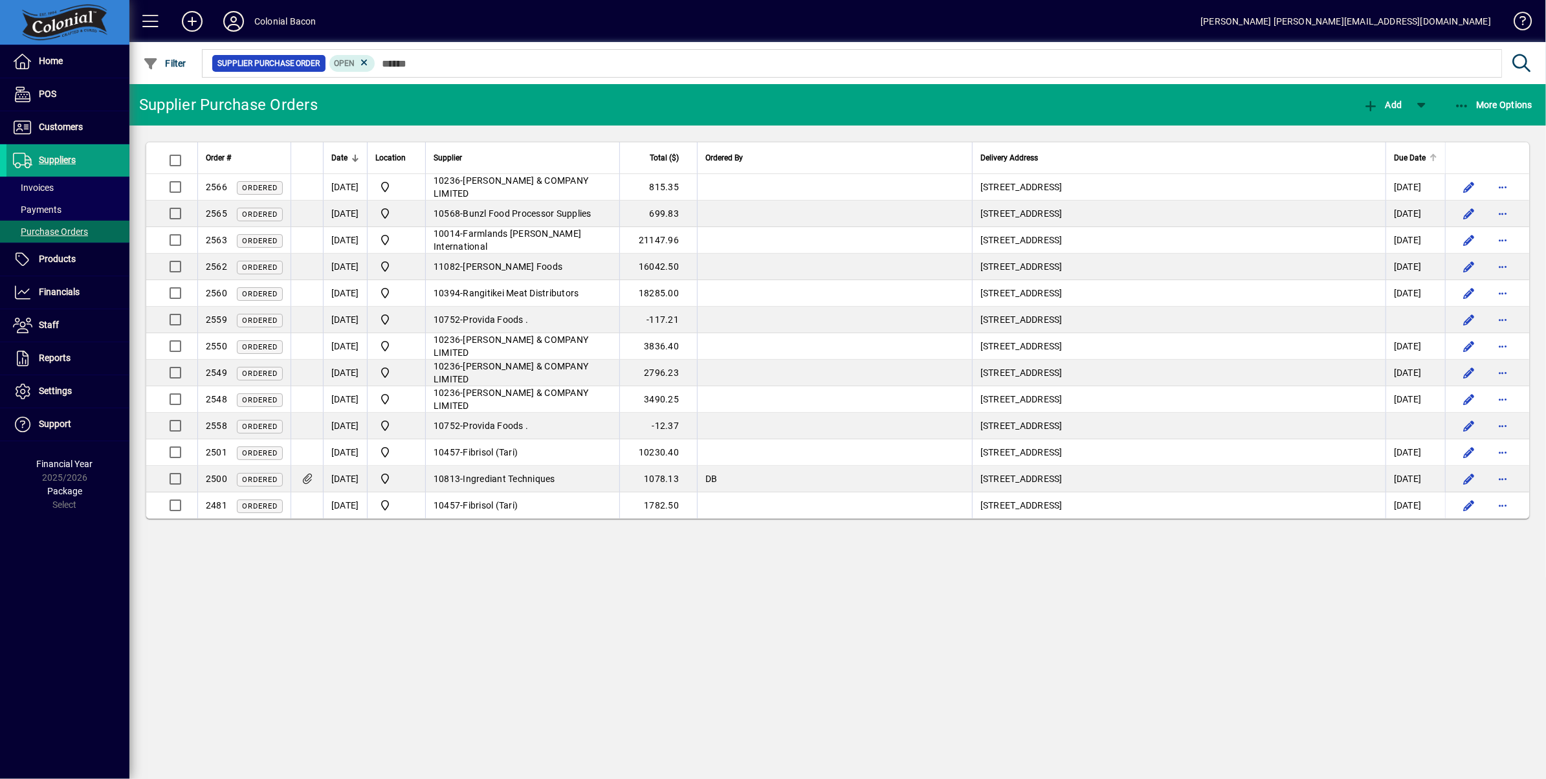
click at [1399, 159] on span "Due Date" at bounding box center [1410, 158] width 32 height 14
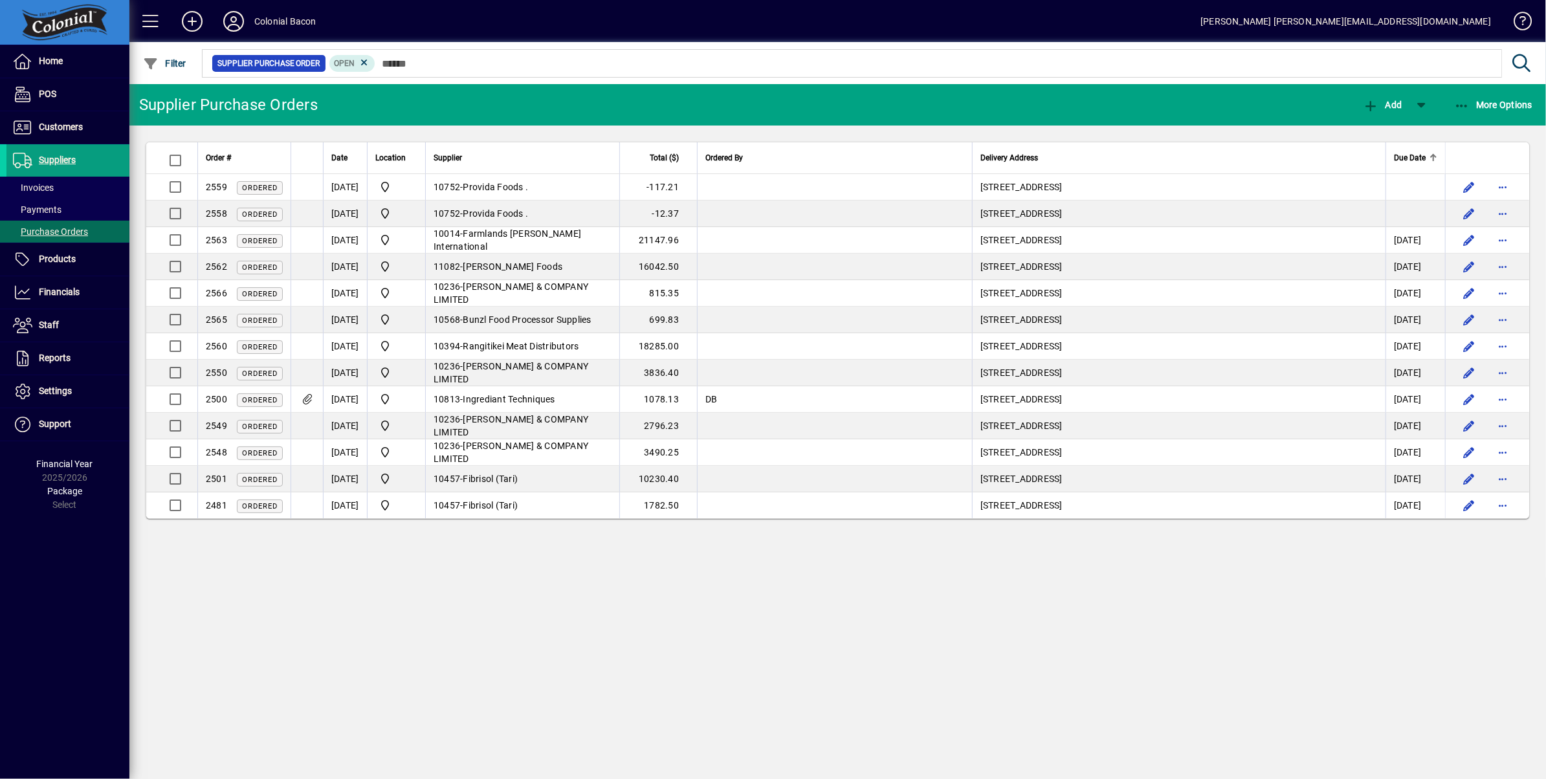
click at [1399, 157] on span "Due Date" at bounding box center [1410, 158] width 32 height 14
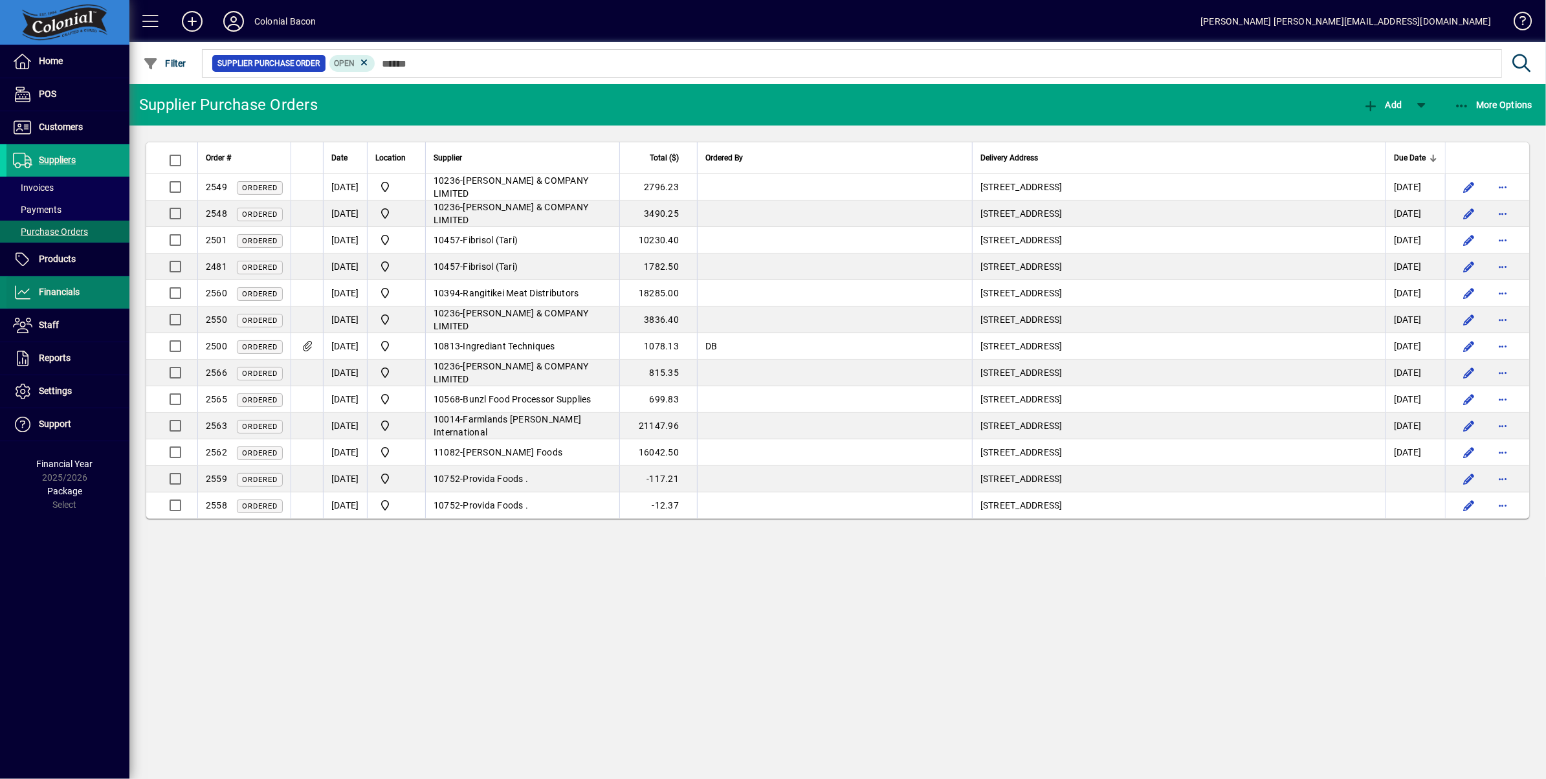
click at [60, 293] on span "Financials" at bounding box center [59, 292] width 41 height 10
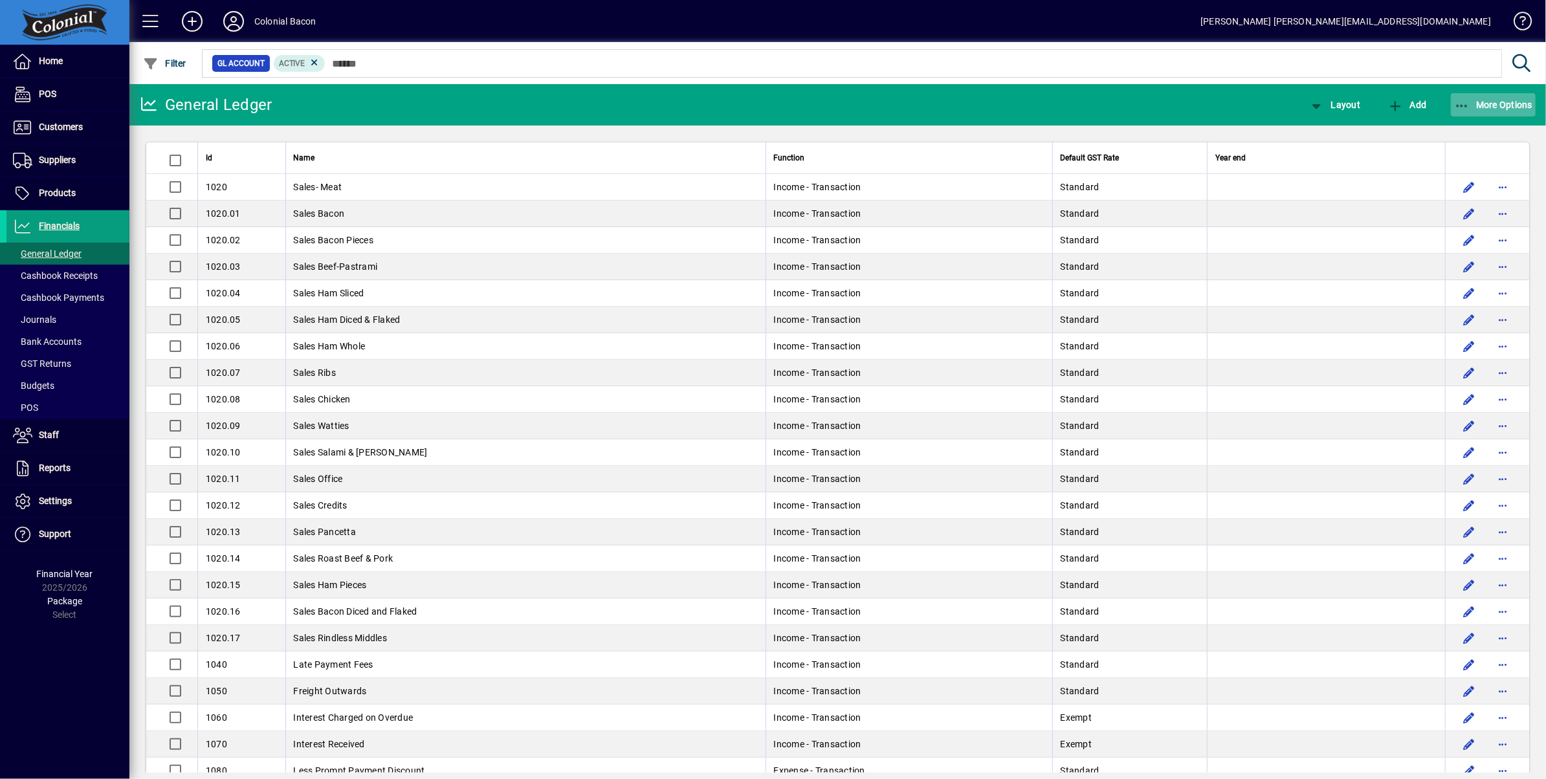
click at [1507, 101] on span "More Options" at bounding box center [1493, 105] width 79 height 10
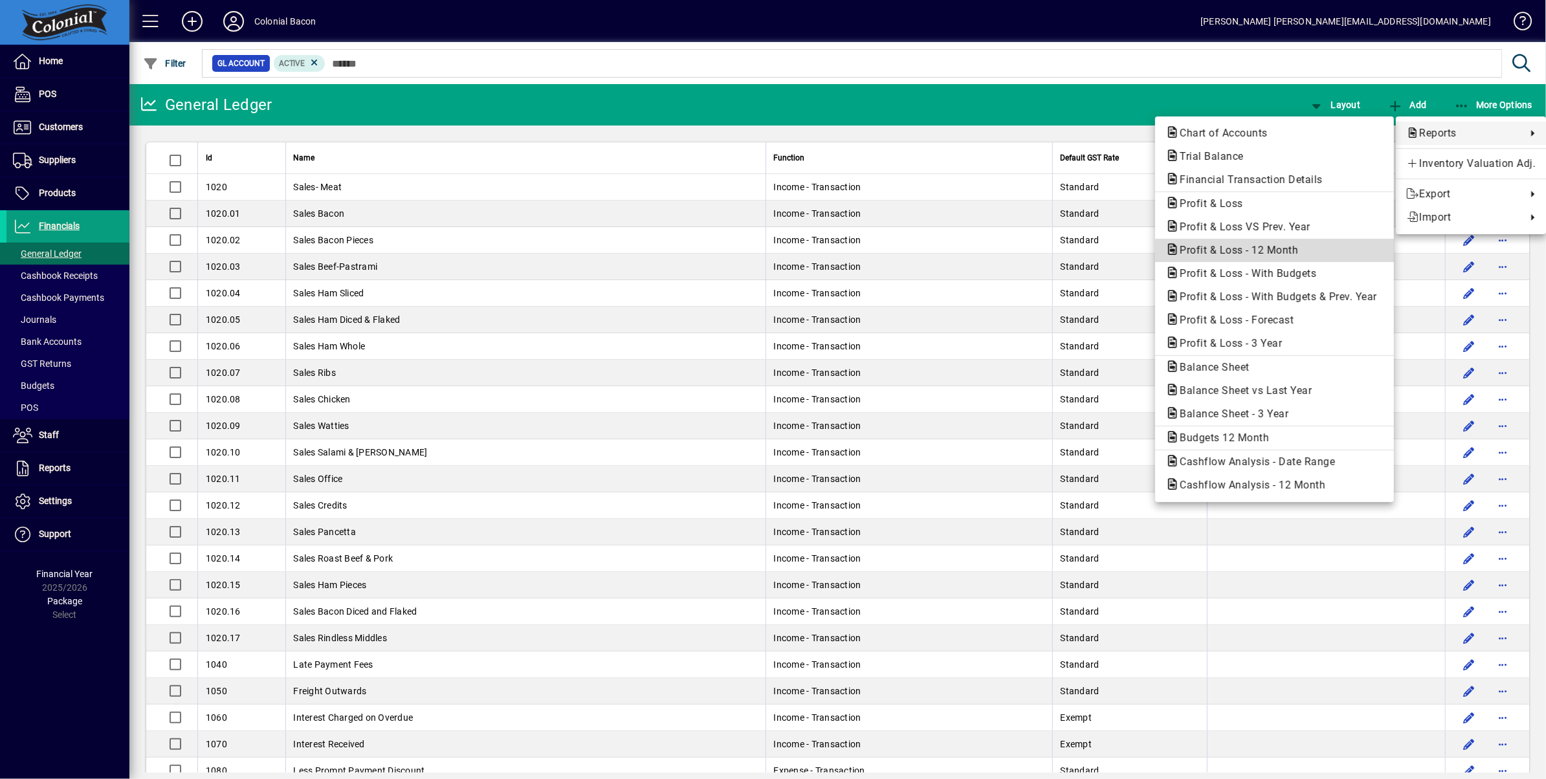
click at [1274, 252] on span "Profit & Loss - 12 Month" at bounding box center [1235, 250] width 139 height 12
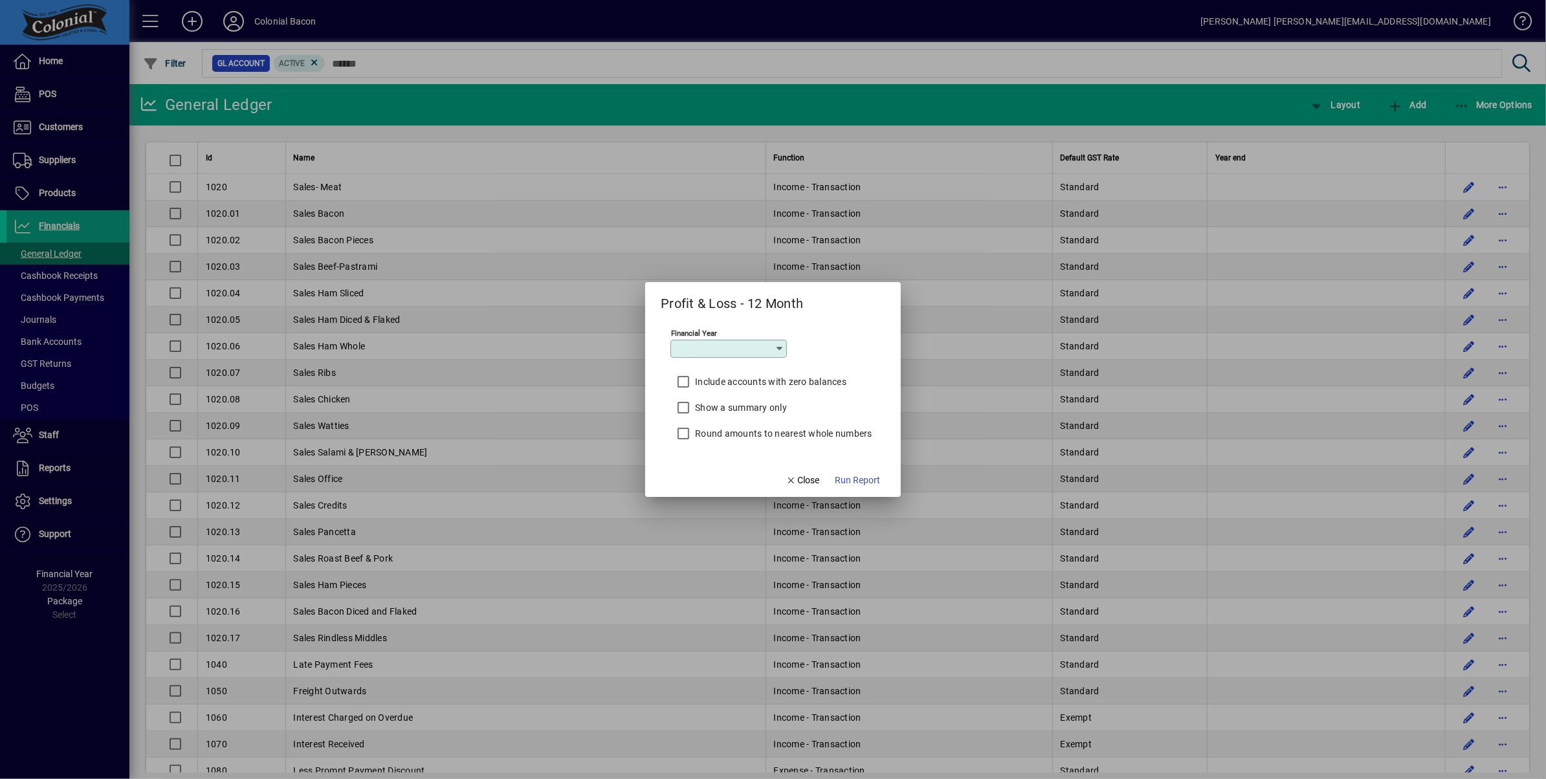
type input "*********"
click at [810, 481] on span "Close" at bounding box center [803, 481] width 34 height 14
